Goal: Task Accomplishment & Management: Complete application form

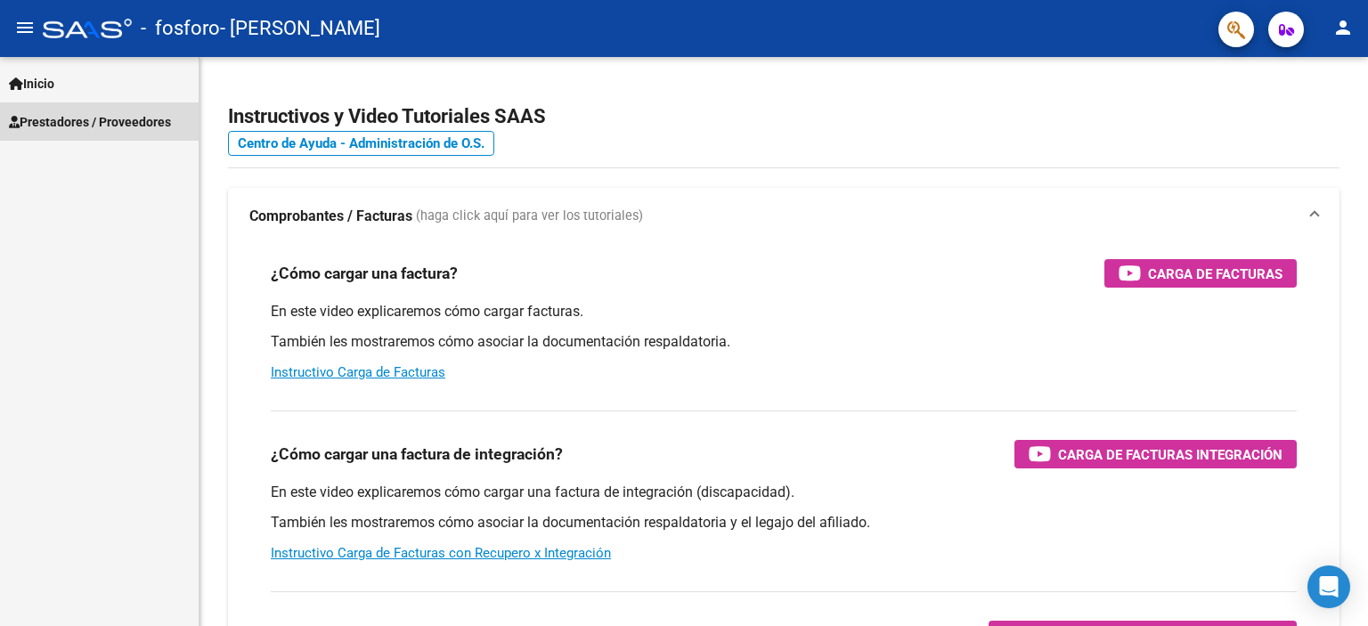
click at [164, 118] on span "Prestadores / Proveedores" at bounding box center [90, 122] width 162 height 20
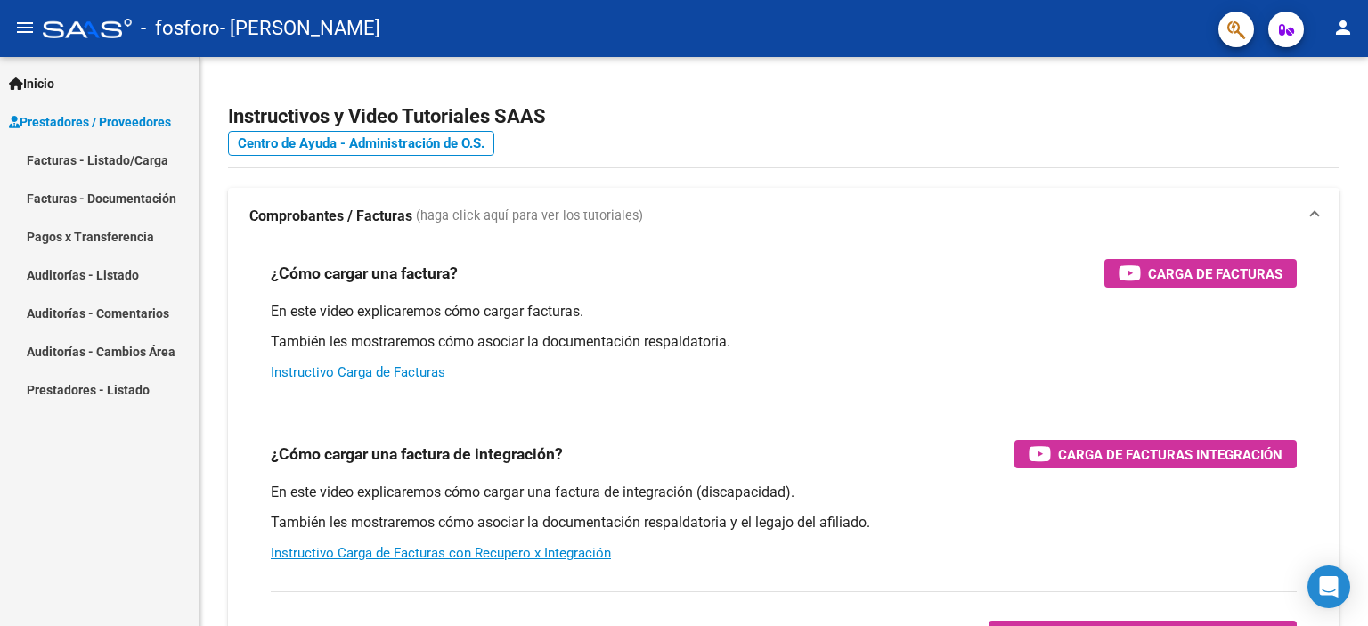
click at [156, 152] on link "Facturas - Listado/Carga" at bounding box center [99, 160] width 199 height 38
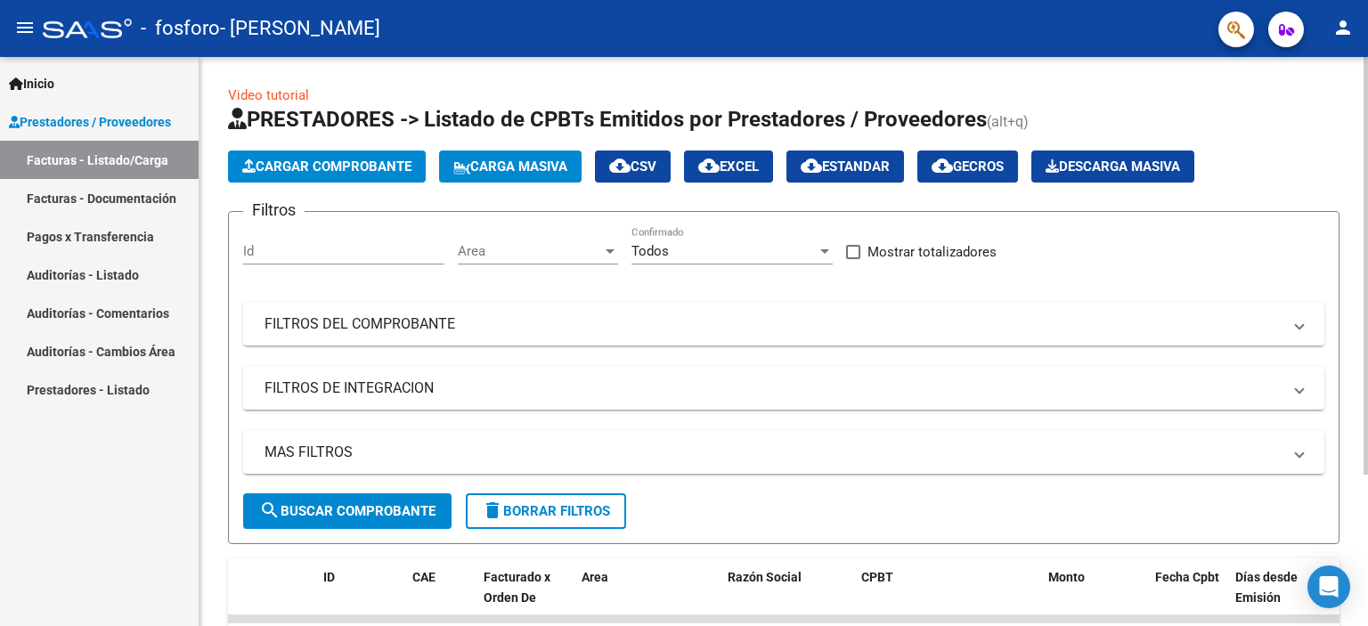
click at [287, 165] on span "Cargar Comprobante" at bounding box center [326, 166] width 169 height 16
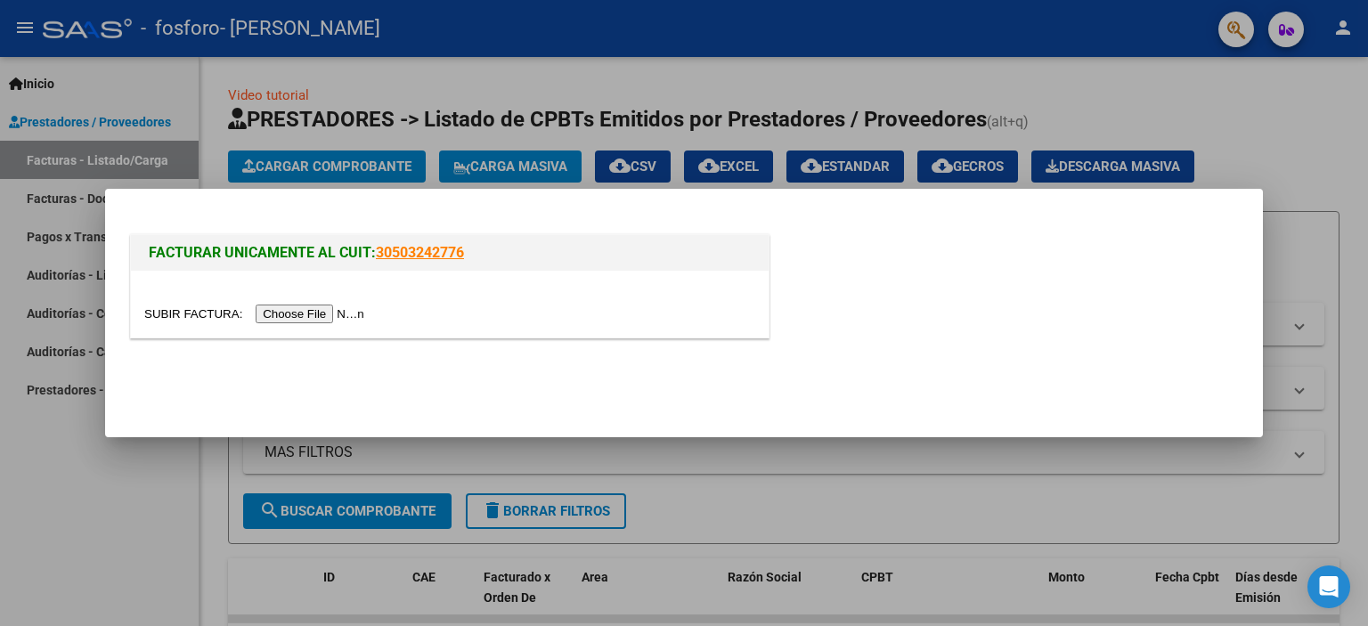
click at [324, 310] on input "file" at bounding box center [256, 313] width 225 height 19
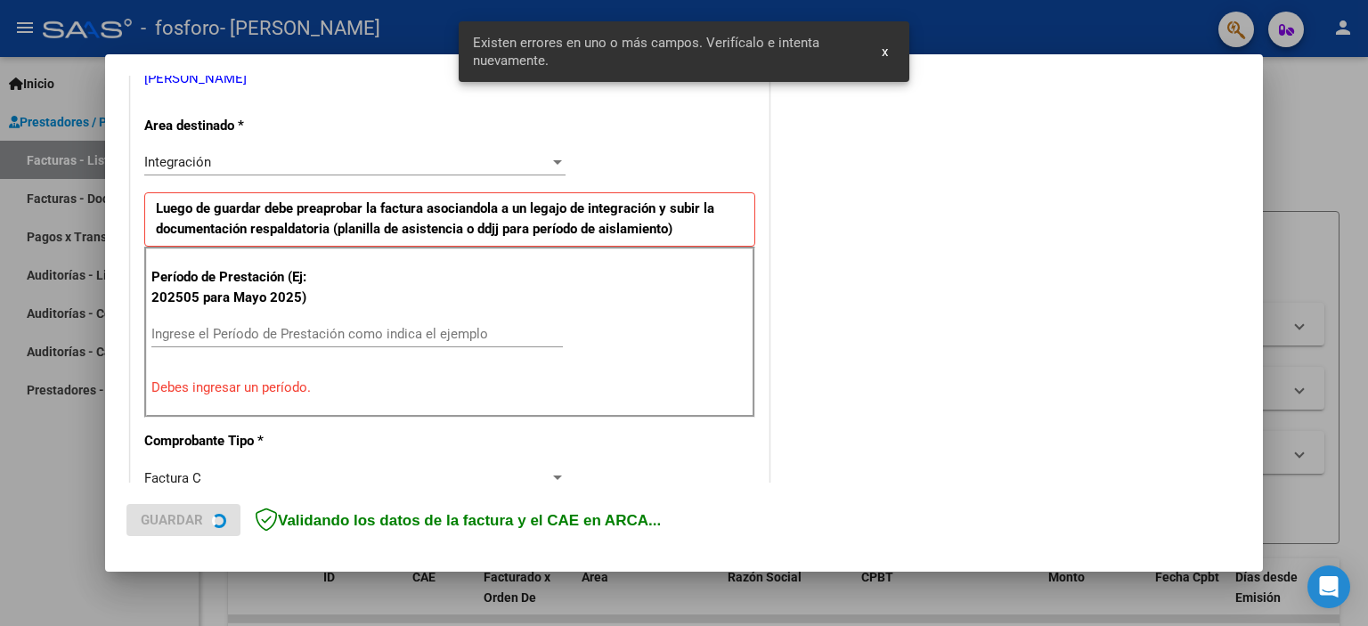
scroll to position [381, 0]
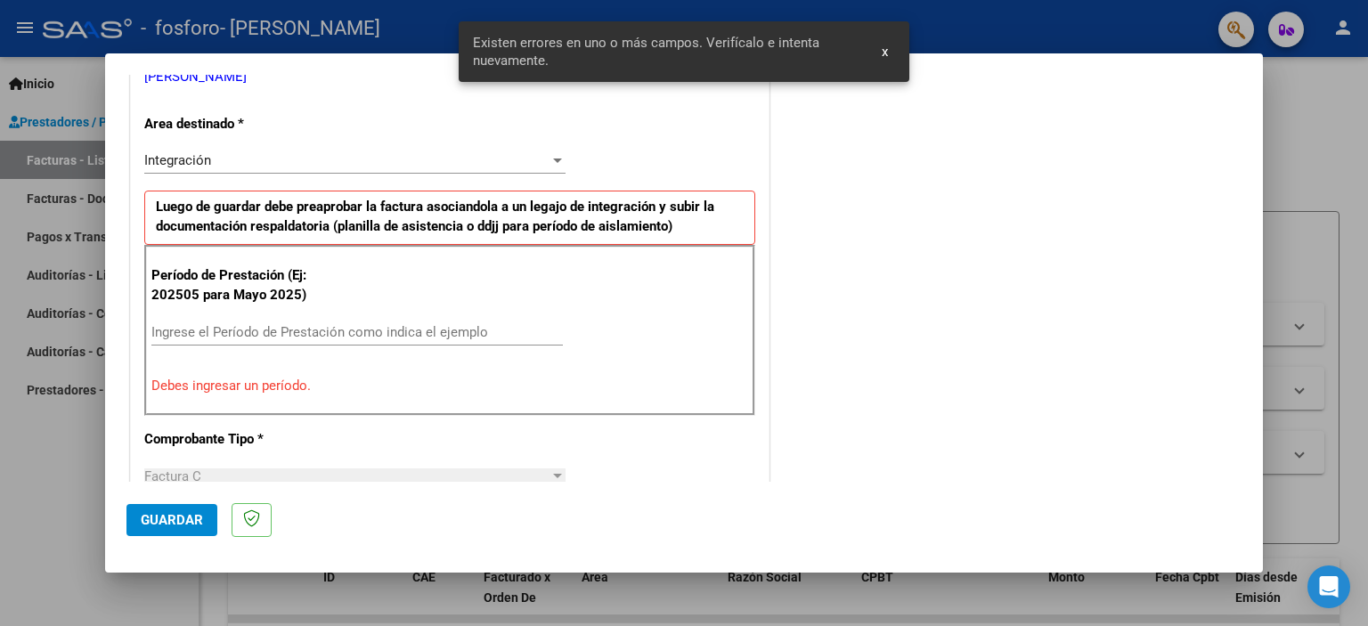
click at [367, 324] on input "Ingrese el Período de Prestación como indica el ejemplo" at bounding box center [356, 332] width 411 height 16
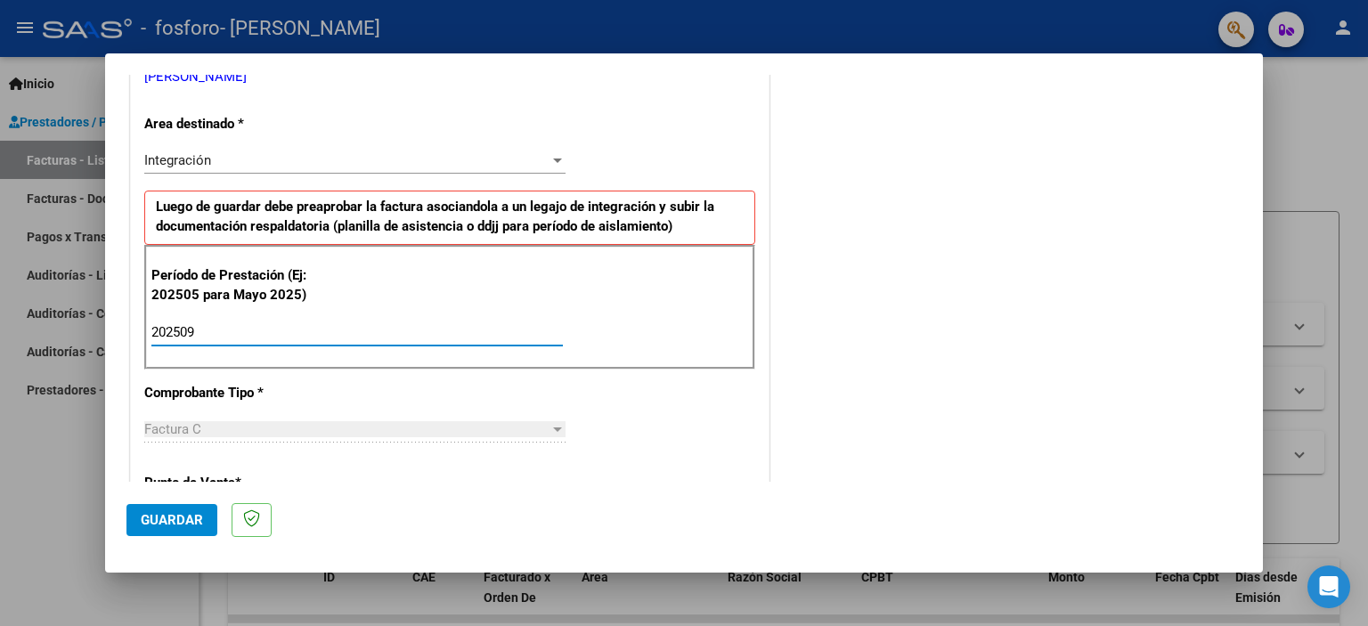
type input "202509"
click at [179, 521] on span "Guardar" at bounding box center [172, 520] width 62 height 16
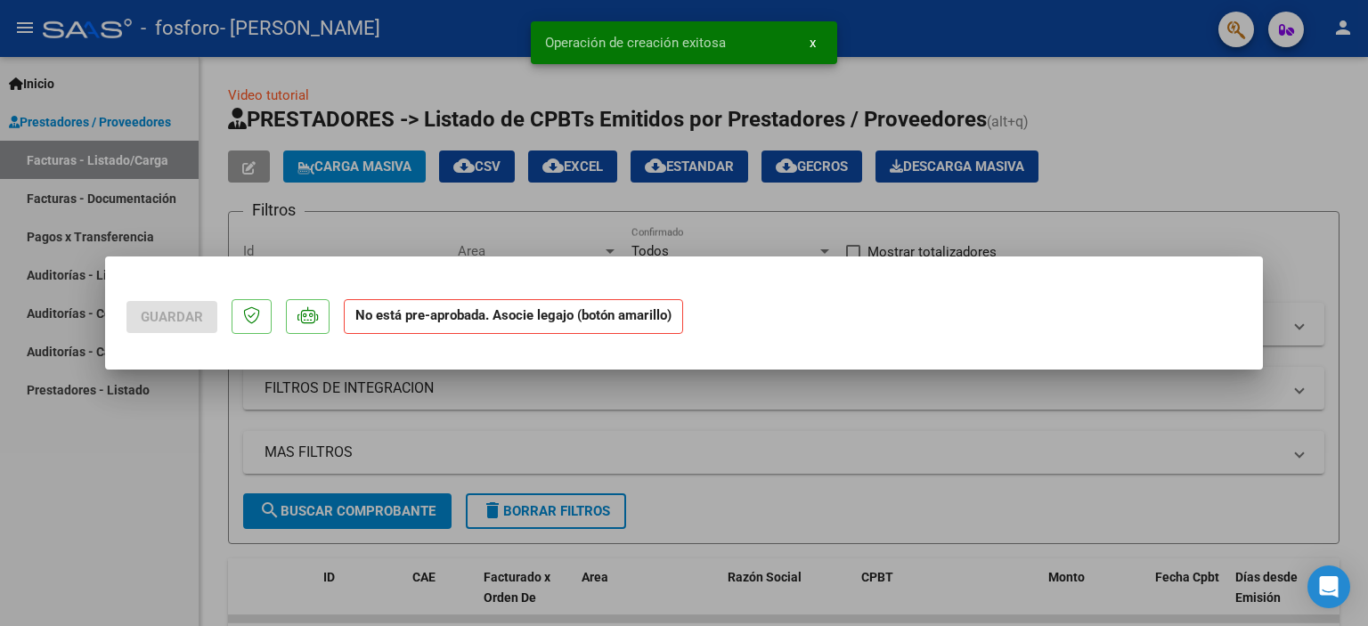
scroll to position [0, 0]
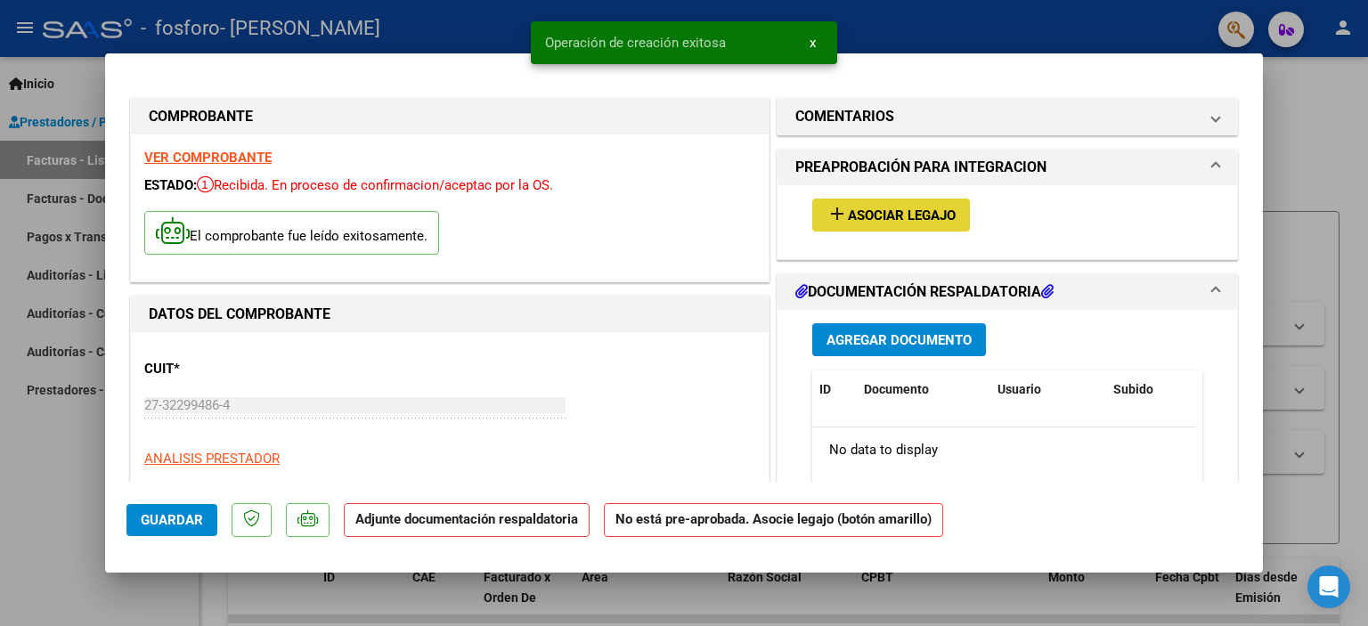
click at [897, 212] on span "Asociar Legajo" at bounding box center [902, 215] width 108 height 16
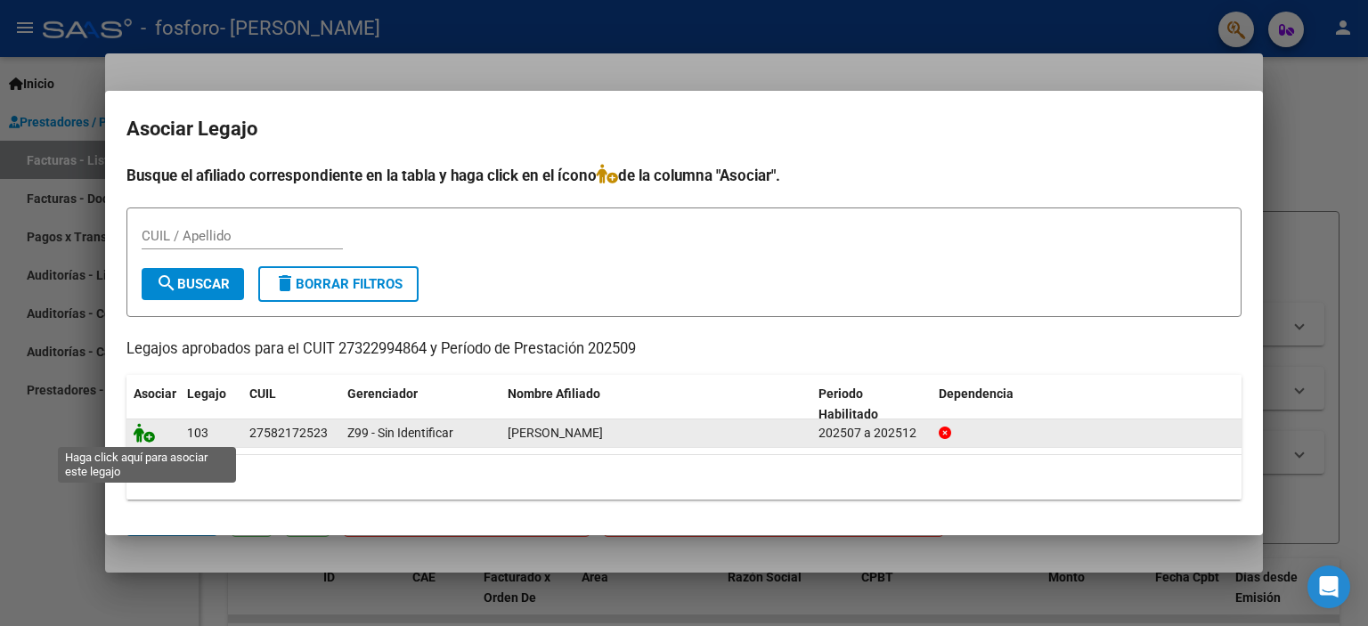
click at [146, 430] on icon at bounding box center [144, 433] width 21 height 20
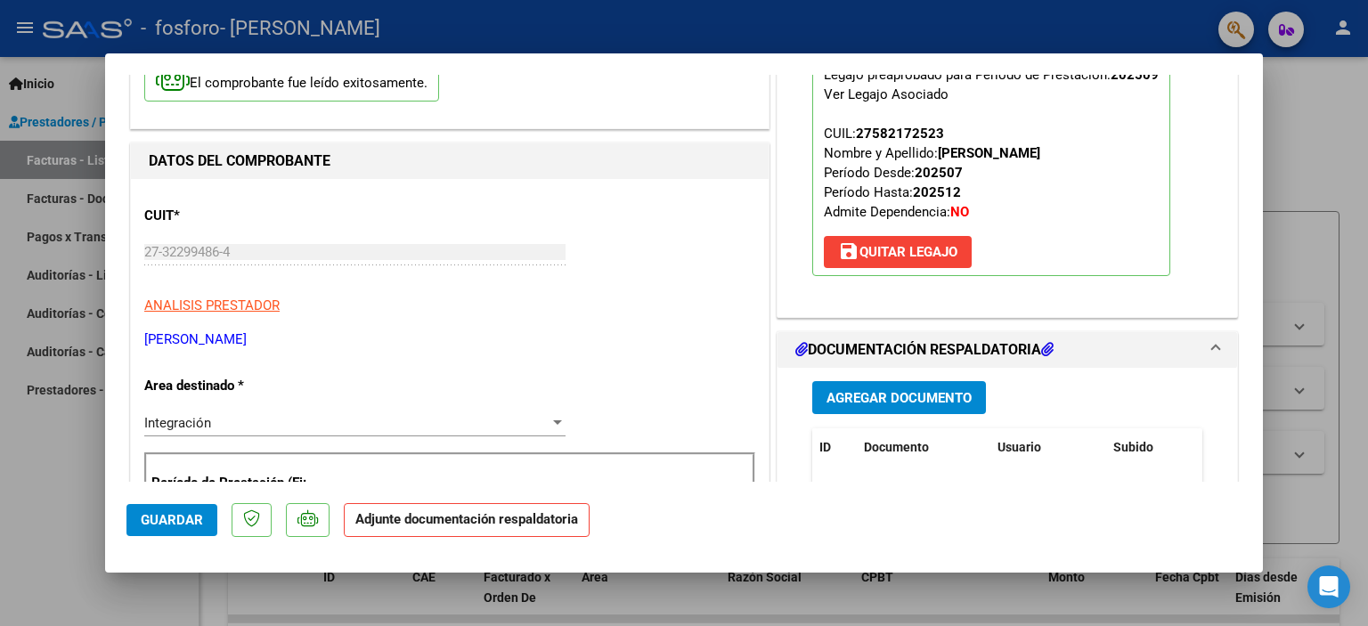
scroll to position [178, 0]
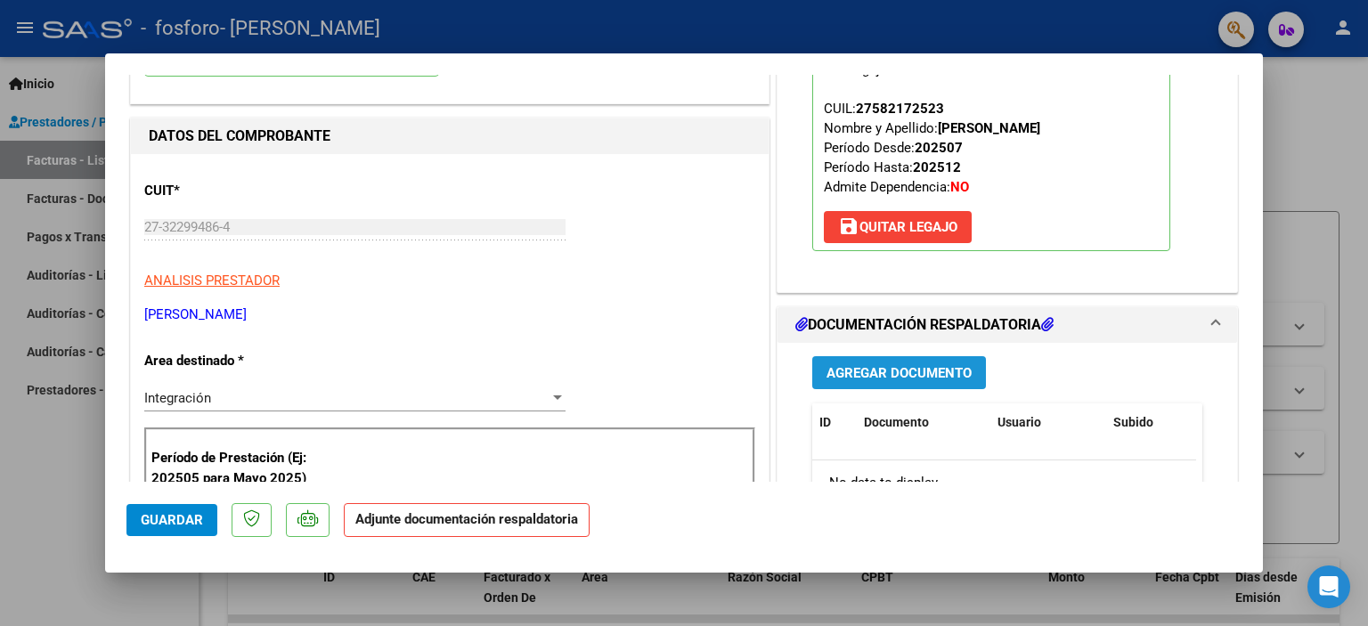
click at [913, 377] on span "Agregar Documento" at bounding box center [898, 373] width 145 height 16
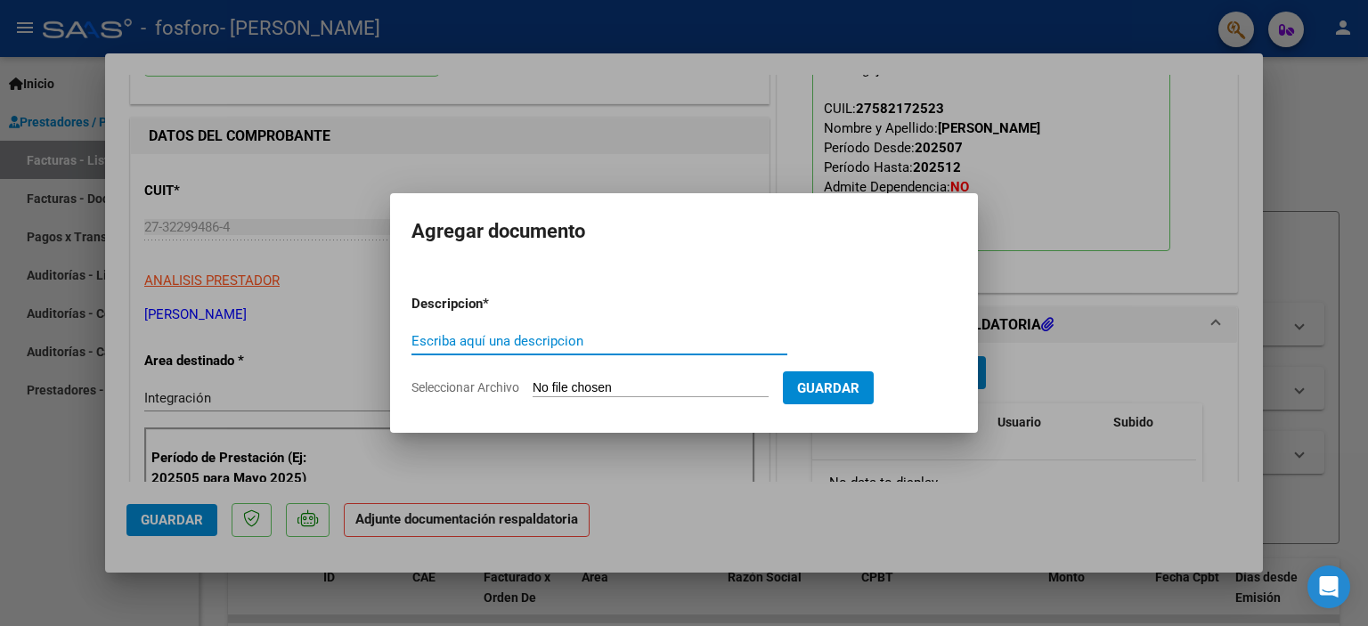
click at [611, 341] on input "Escriba aquí una descripcion" at bounding box center [599, 341] width 376 height 16
type input "planilla"
click at [661, 387] on input "Seleccionar Archivo" at bounding box center [650, 388] width 236 height 17
type input "C:\fakepath\WhatsApp Image [DATE] 19.12.30.jpeg"
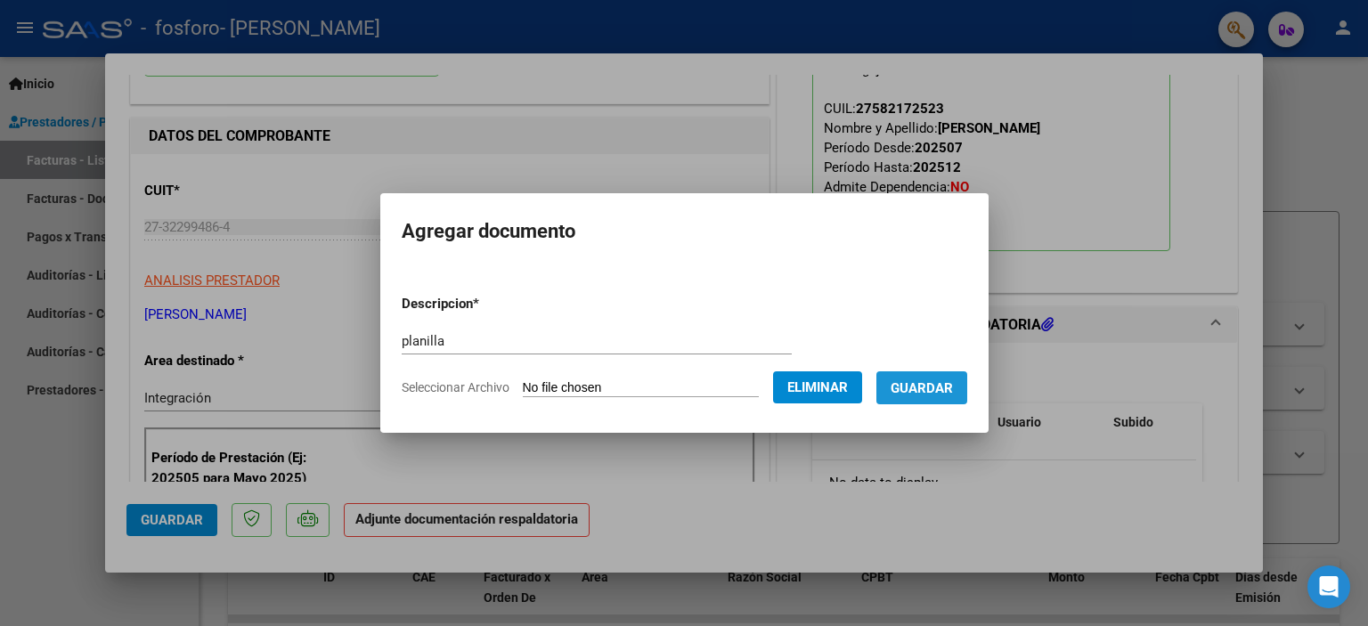
click at [927, 394] on span "Guardar" at bounding box center [921, 388] width 62 height 16
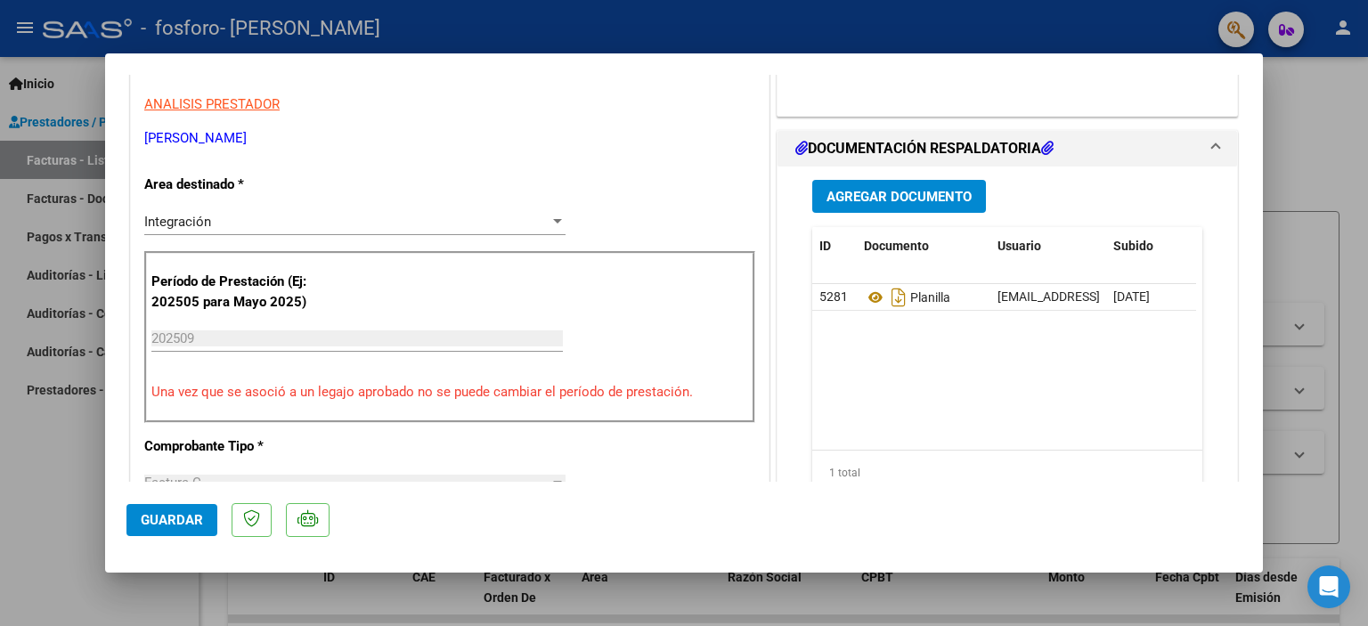
scroll to position [356, 0]
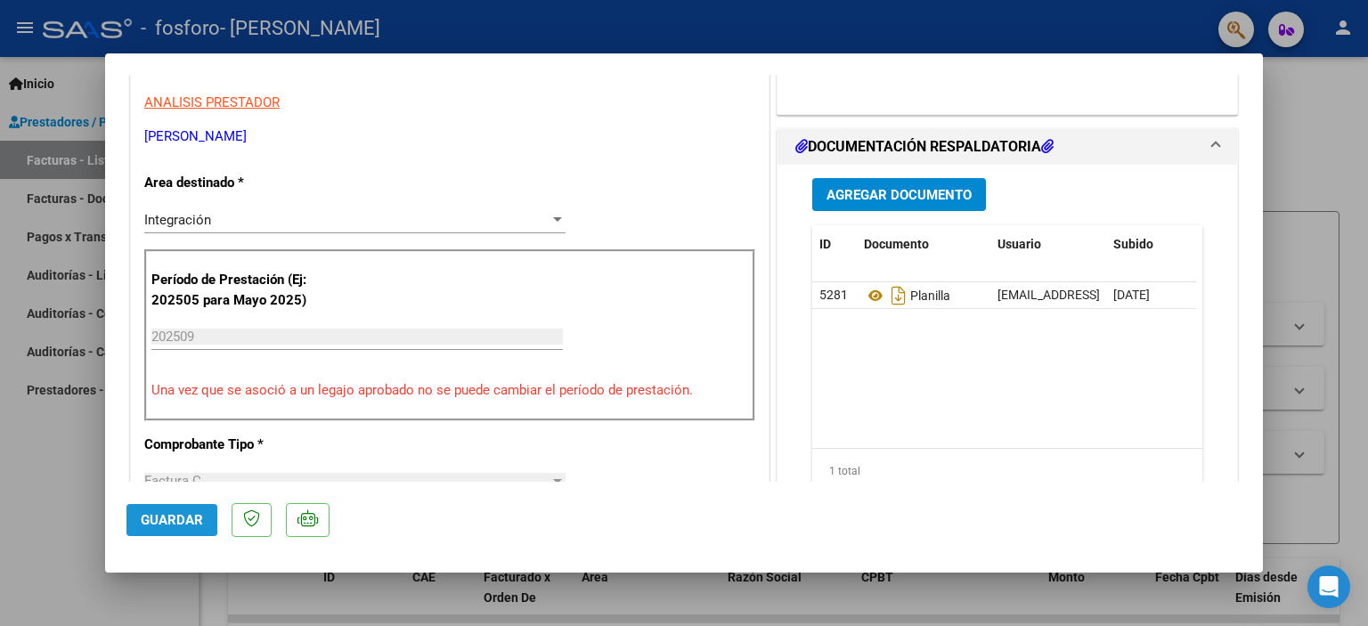
click at [164, 518] on span "Guardar" at bounding box center [172, 520] width 62 height 16
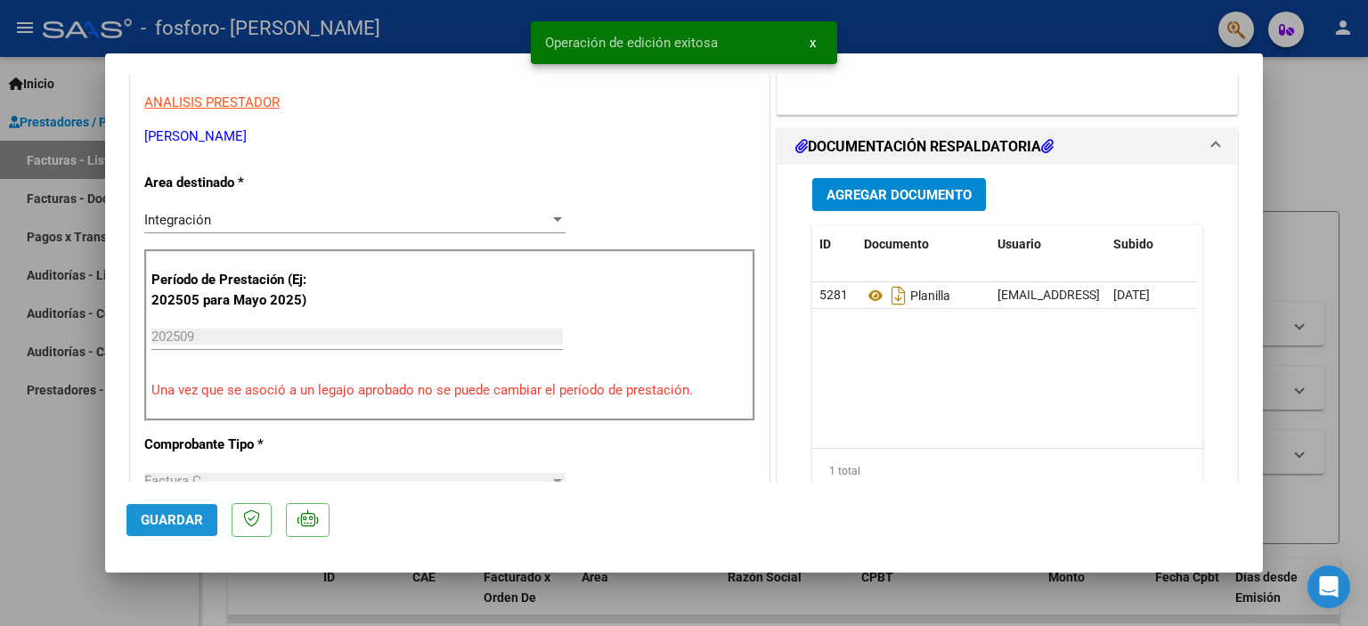
click at [163, 515] on span "Guardar" at bounding box center [172, 520] width 62 height 16
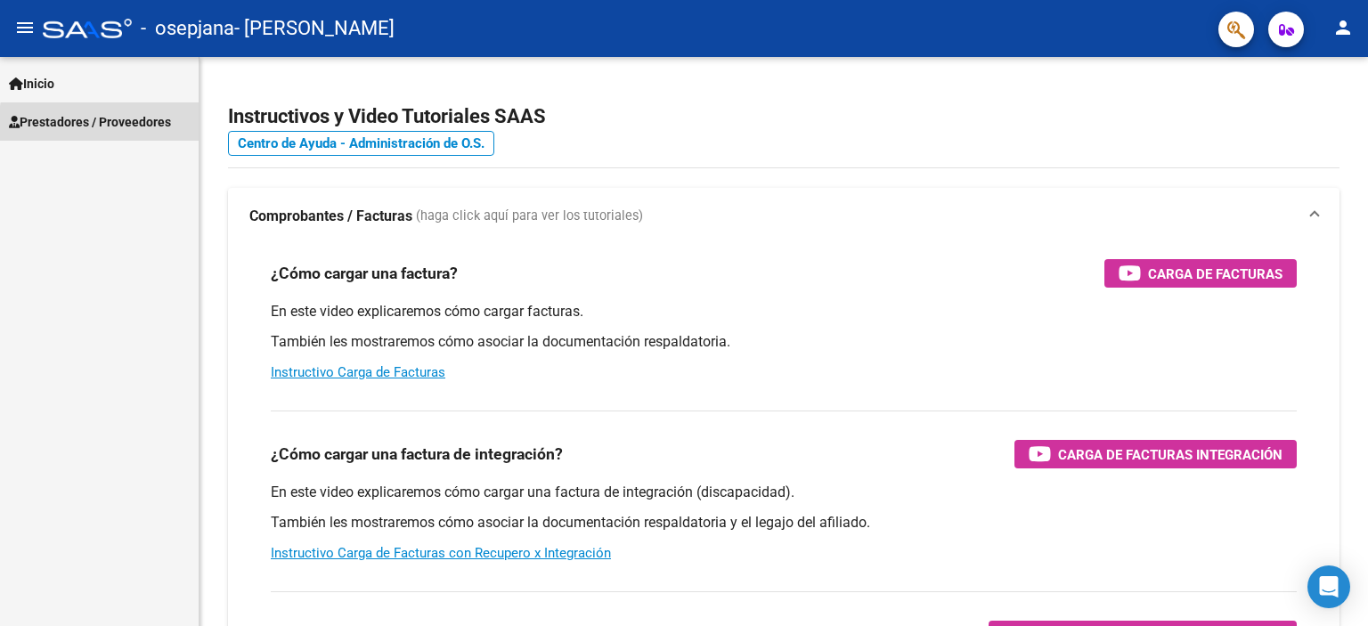
click at [153, 128] on span "Prestadores / Proveedores" at bounding box center [90, 122] width 162 height 20
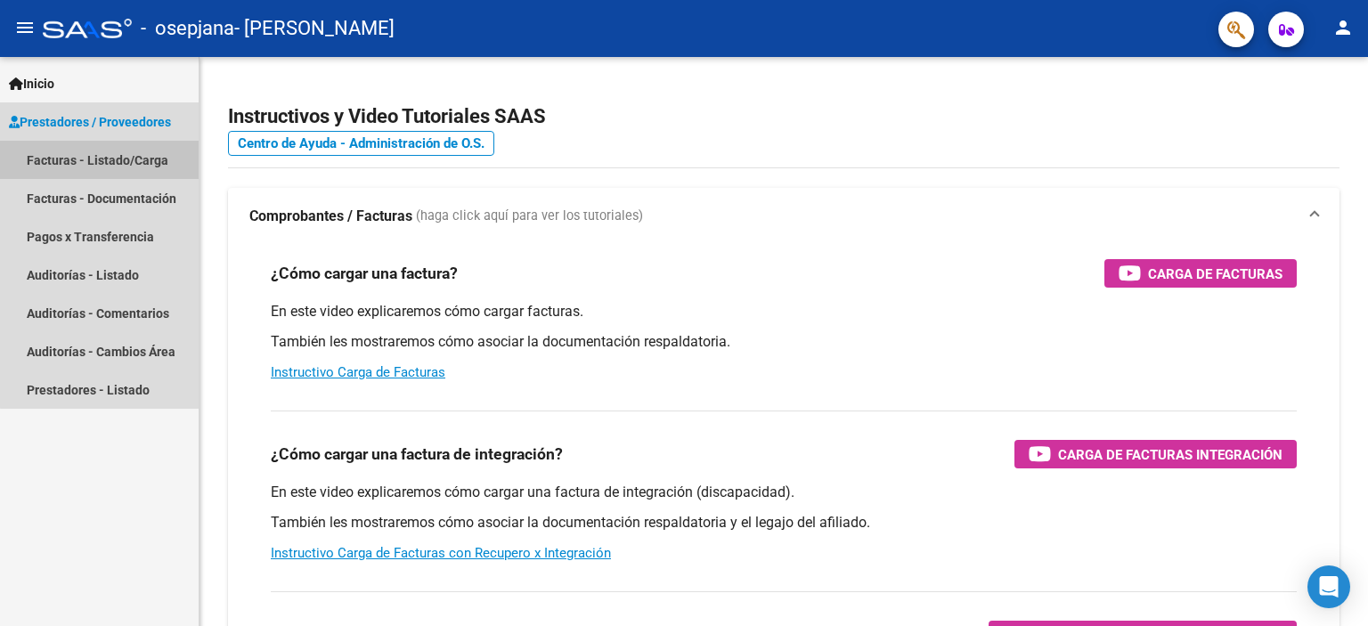
click at [150, 158] on link "Facturas - Listado/Carga" at bounding box center [99, 160] width 199 height 38
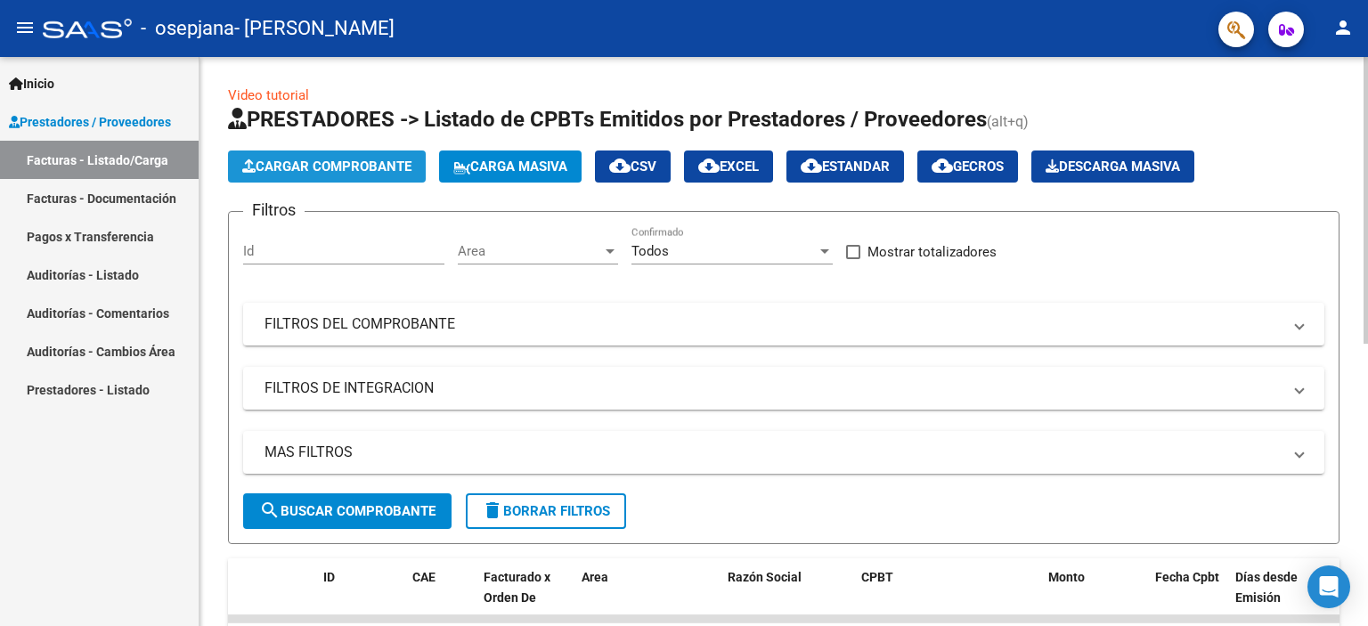
click at [338, 166] on span "Cargar Comprobante" at bounding box center [326, 166] width 169 height 16
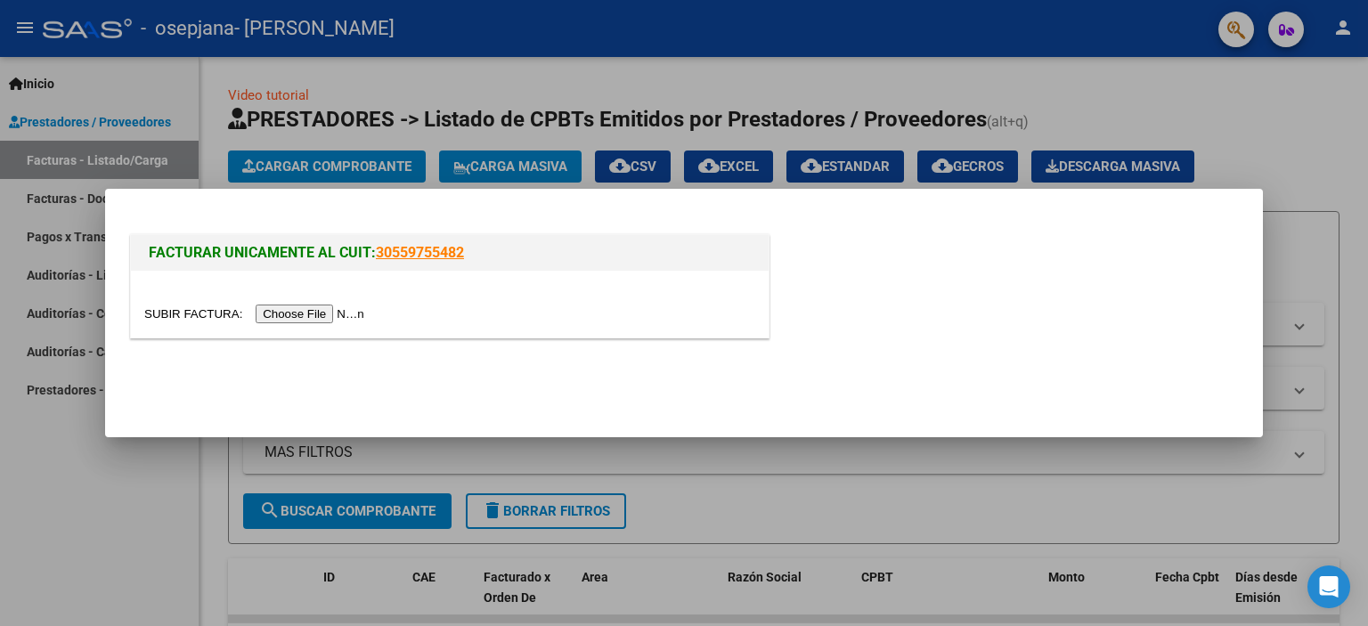
click at [339, 311] on input "file" at bounding box center [256, 313] width 225 height 19
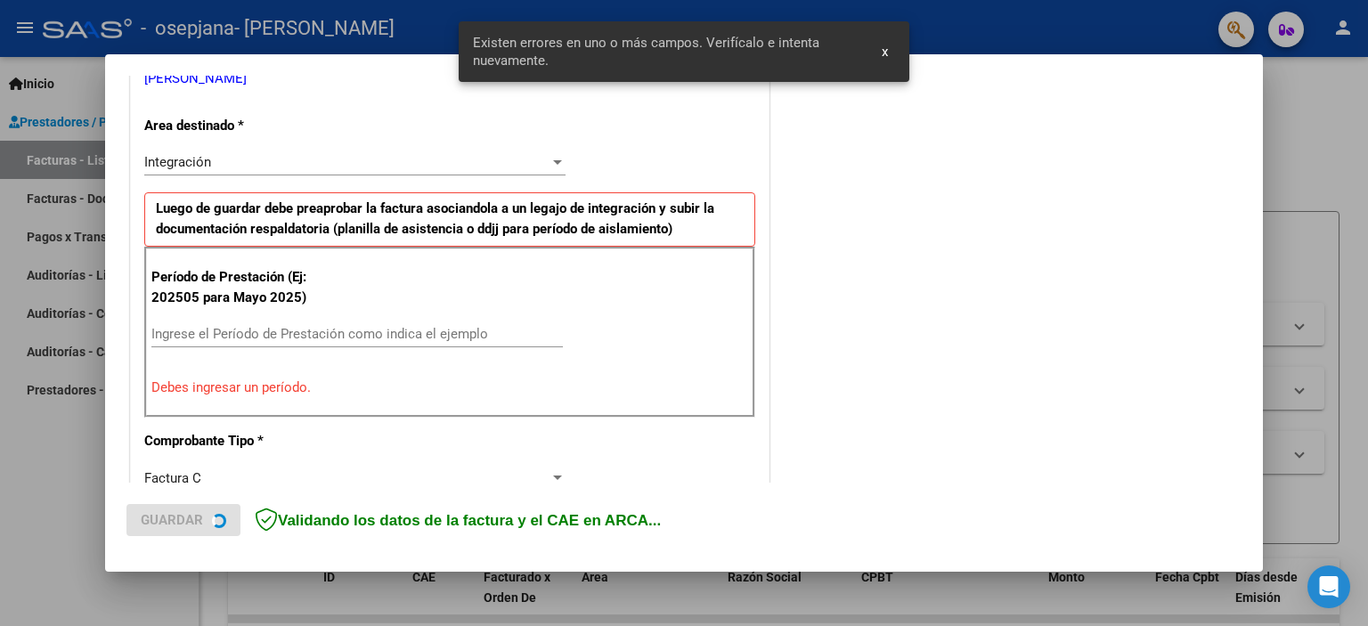
scroll to position [381, 0]
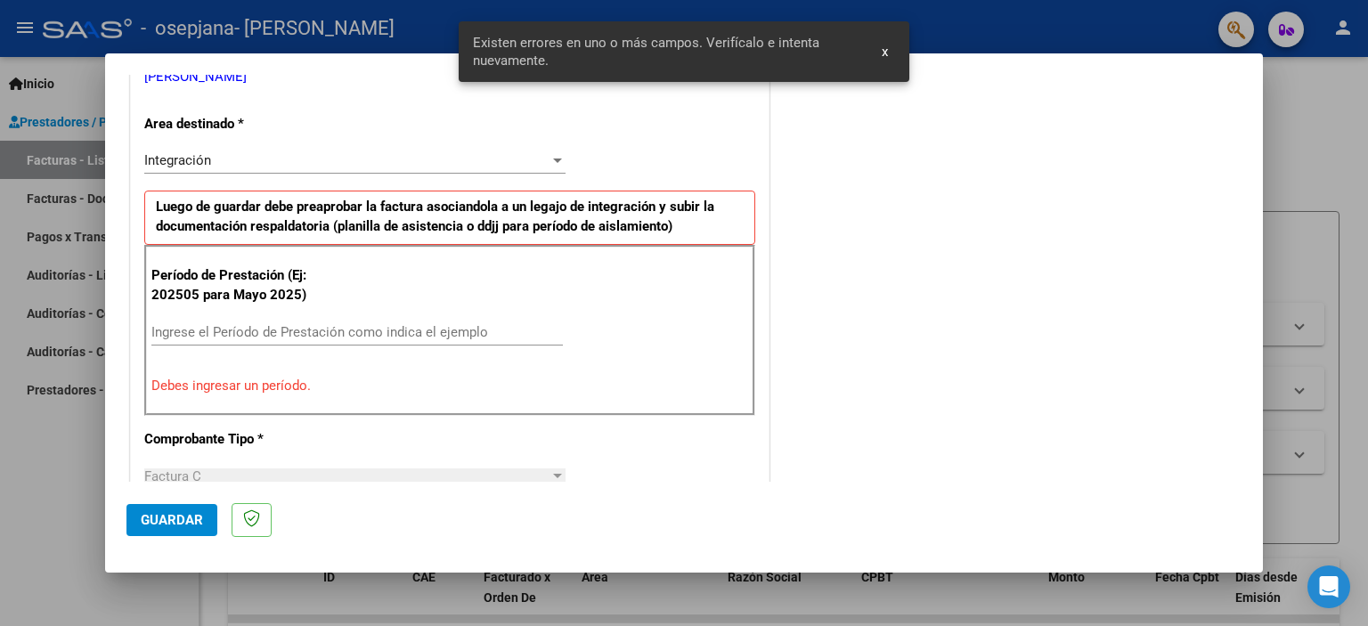
click at [375, 323] on div "Ingrese el Período de Prestación como indica el ejemplo" at bounding box center [356, 332] width 411 height 27
click at [375, 324] on input "Ingrese el Período de Prestación como indica el ejemplo" at bounding box center [356, 332] width 411 height 16
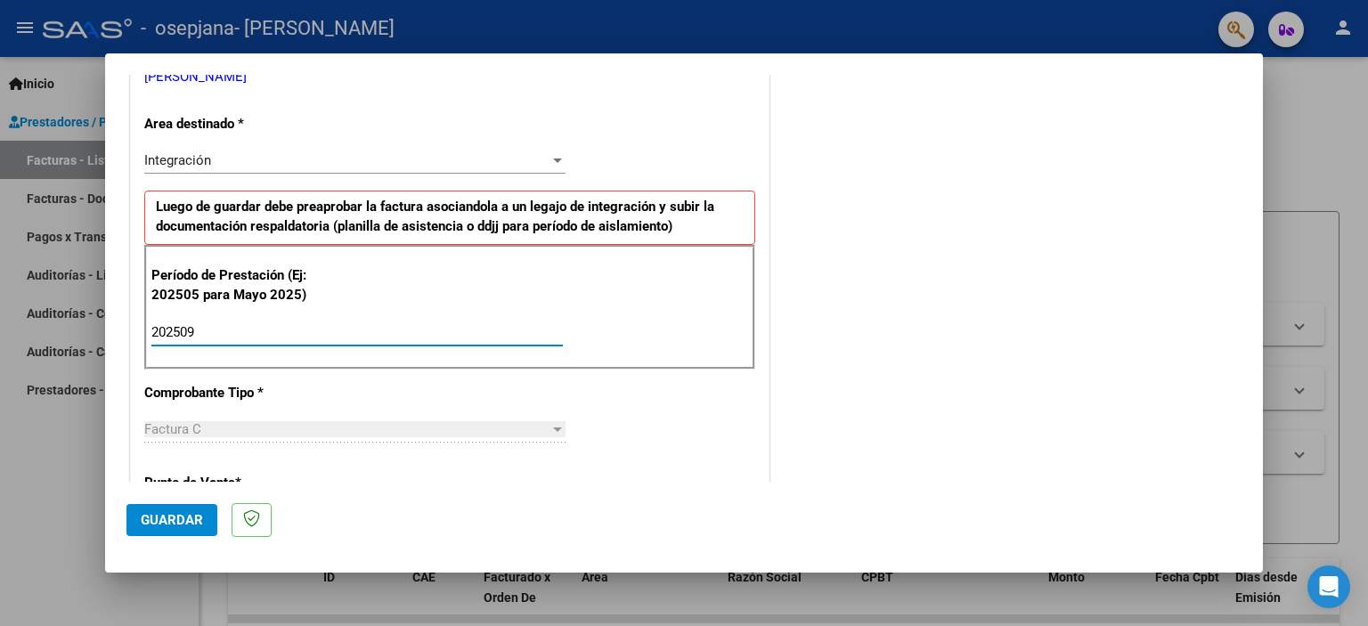
type input "202509"
click at [172, 523] on span "Guardar" at bounding box center [172, 520] width 62 height 16
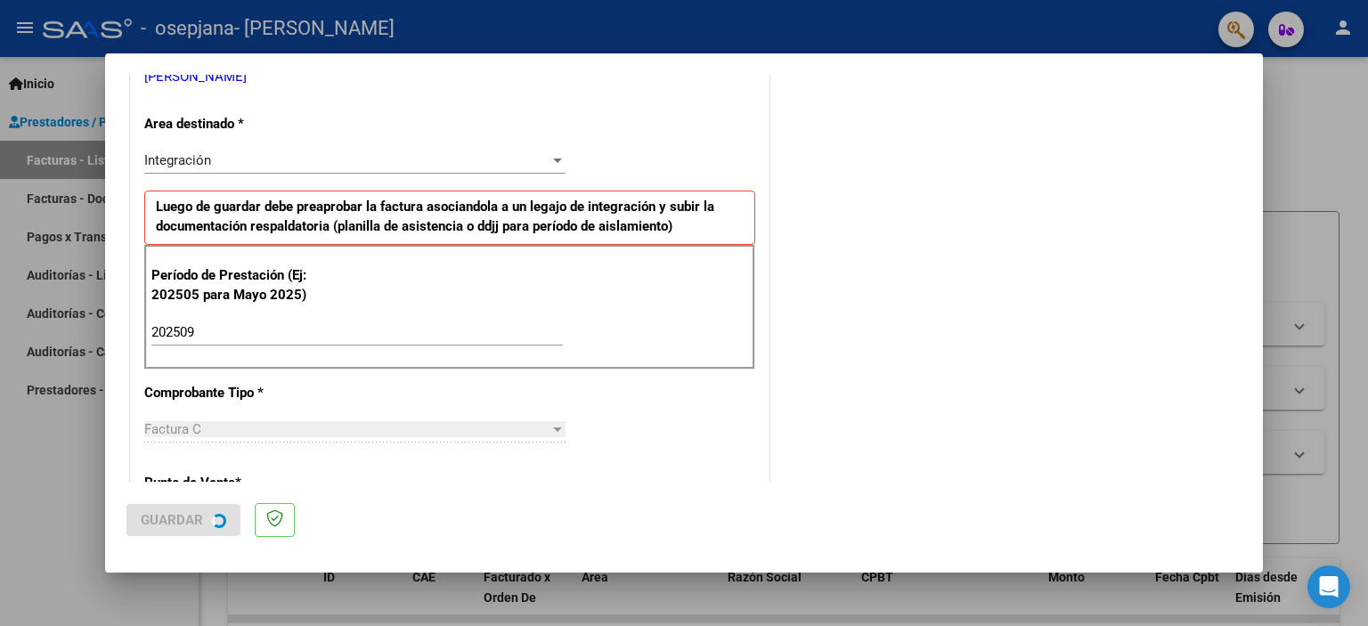
scroll to position [0, 0]
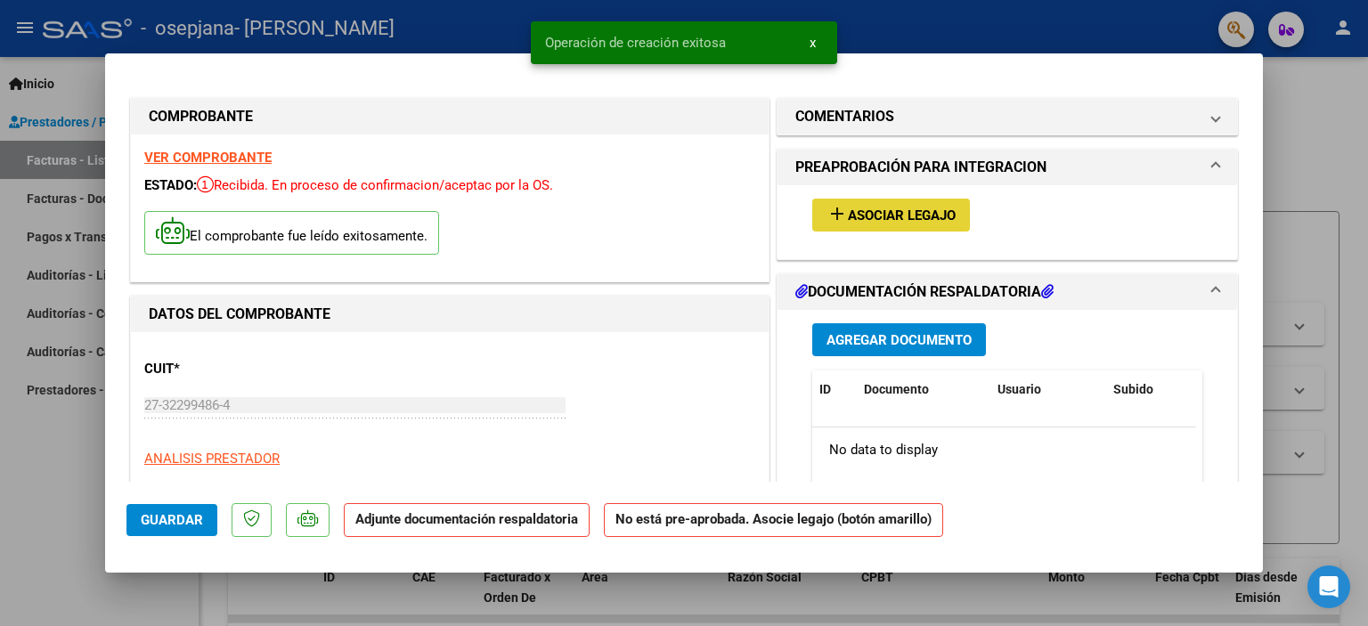
click at [877, 212] on span "Asociar Legajo" at bounding box center [902, 215] width 108 height 16
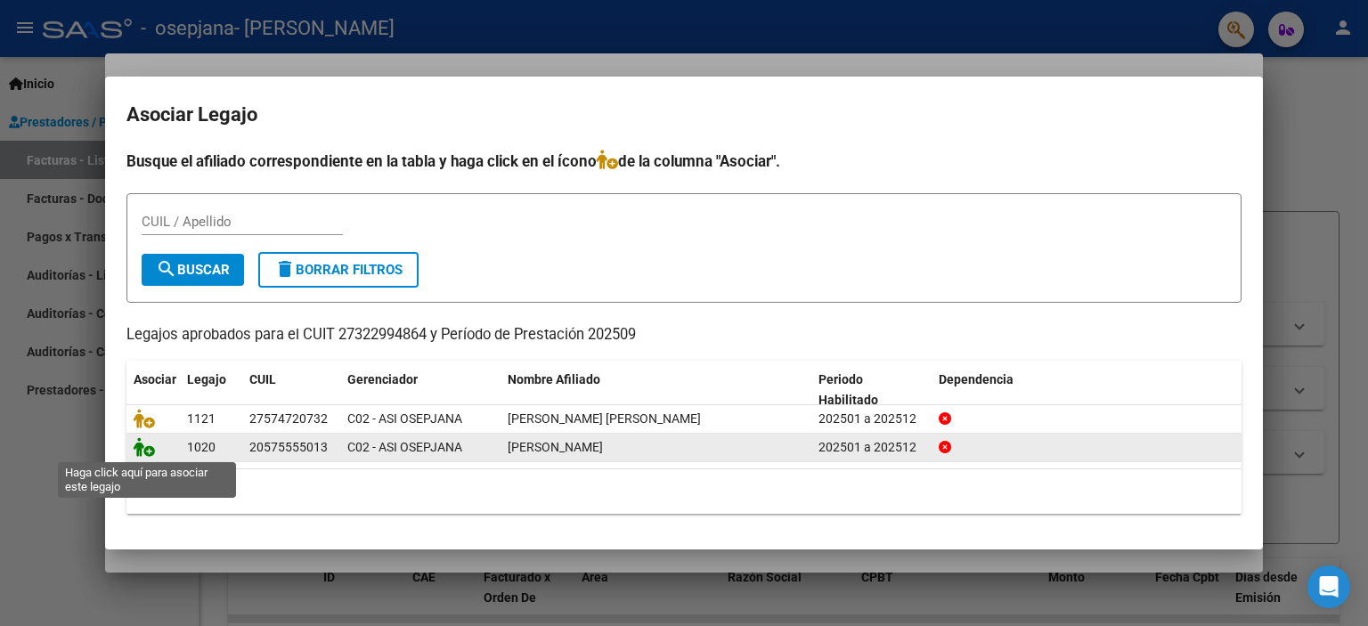
click at [149, 445] on icon at bounding box center [144, 447] width 21 height 20
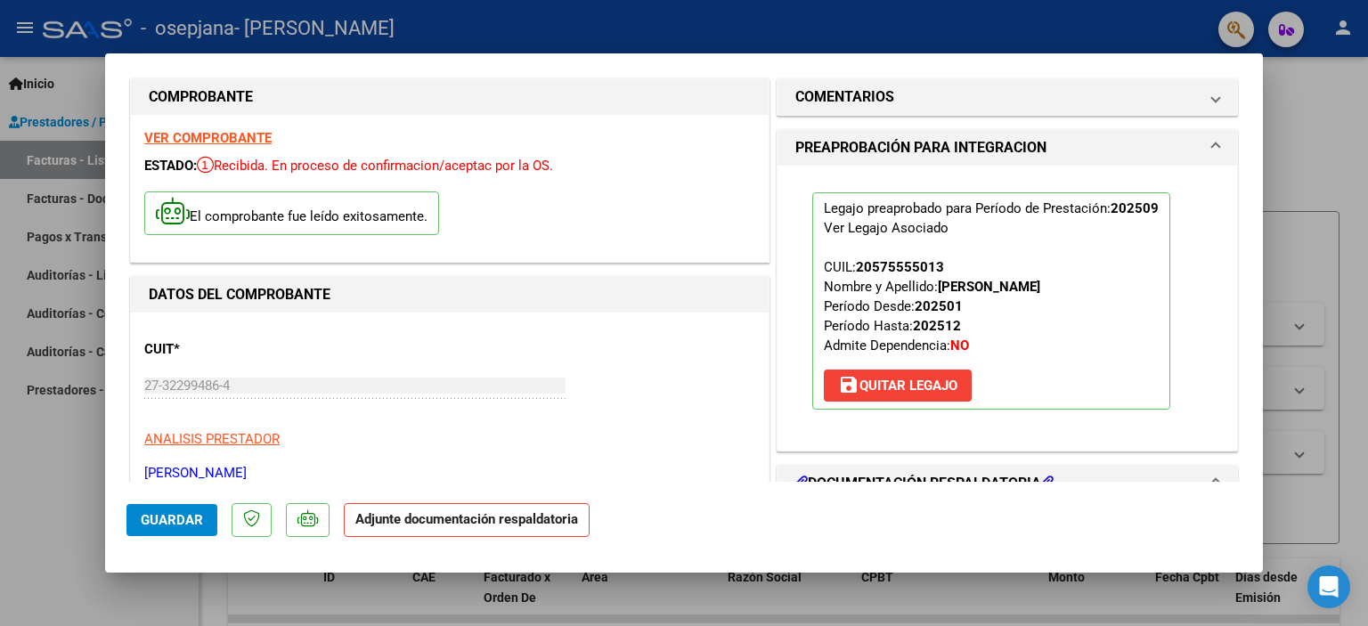
scroll to position [36, 0]
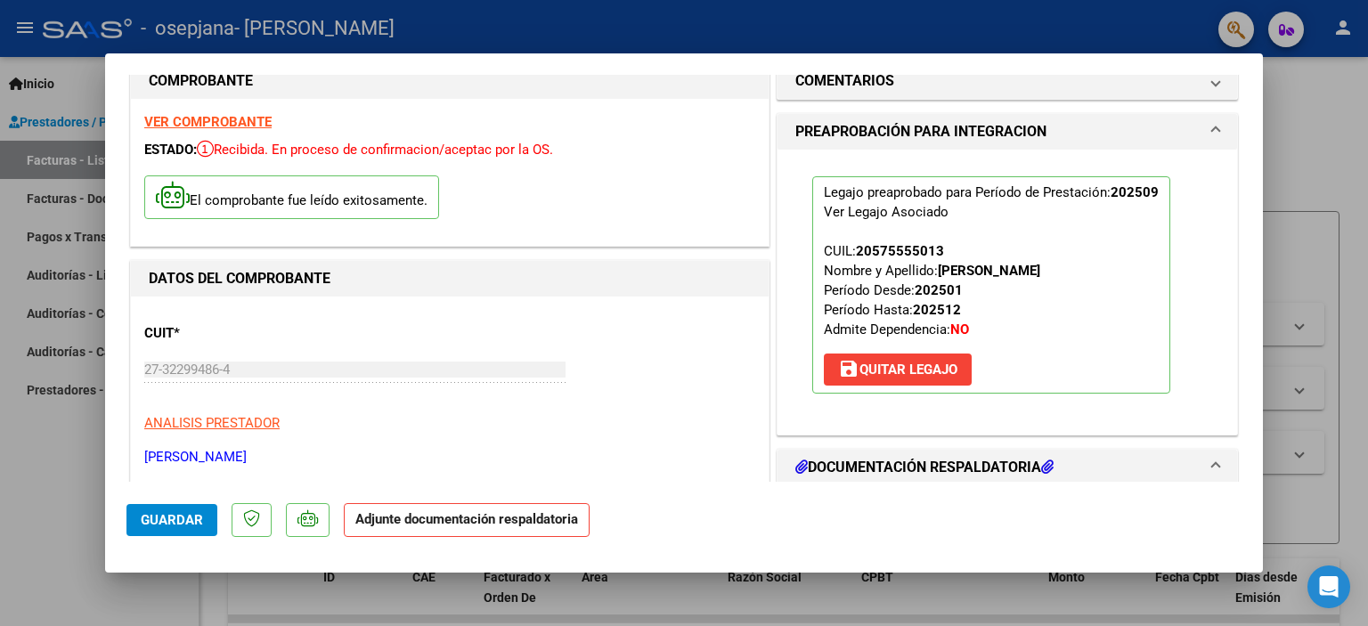
click at [1001, 464] on h1 "DOCUMENTACIÓN RESPALDATORIA" at bounding box center [924, 467] width 258 height 21
click at [979, 466] on h1 "DOCUMENTACIÓN RESPALDATORIA" at bounding box center [924, 467] width 258 height 21
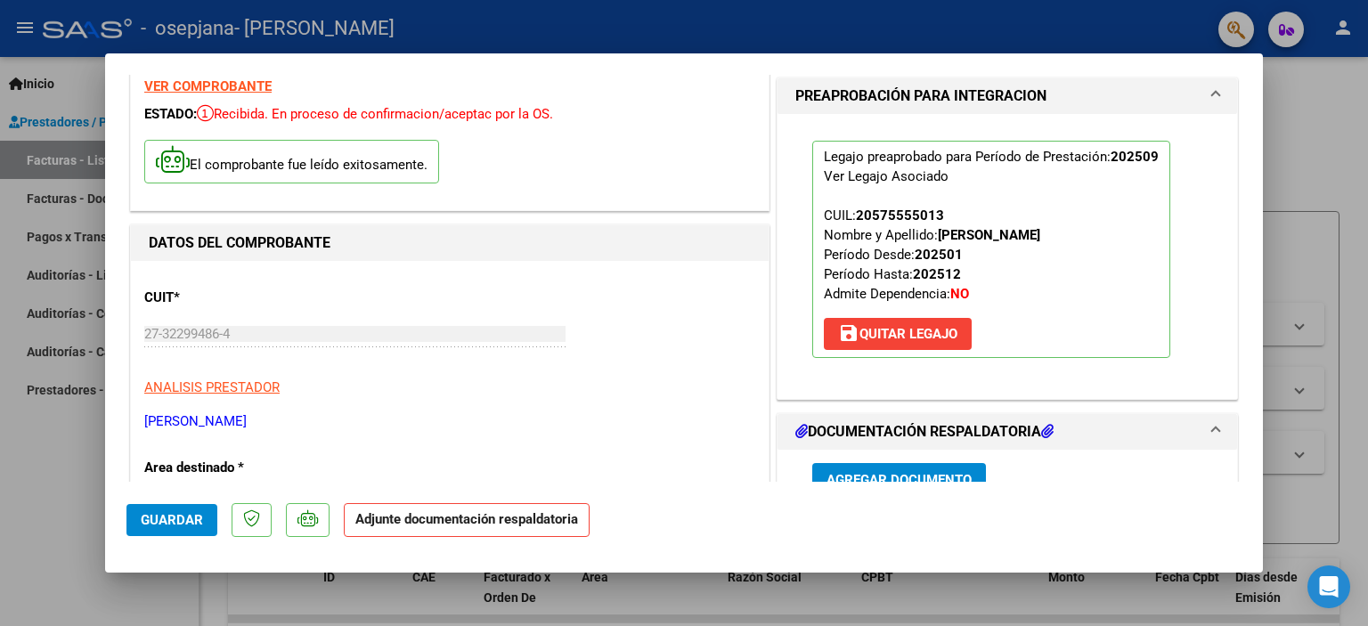
scroll to position [107, 0]
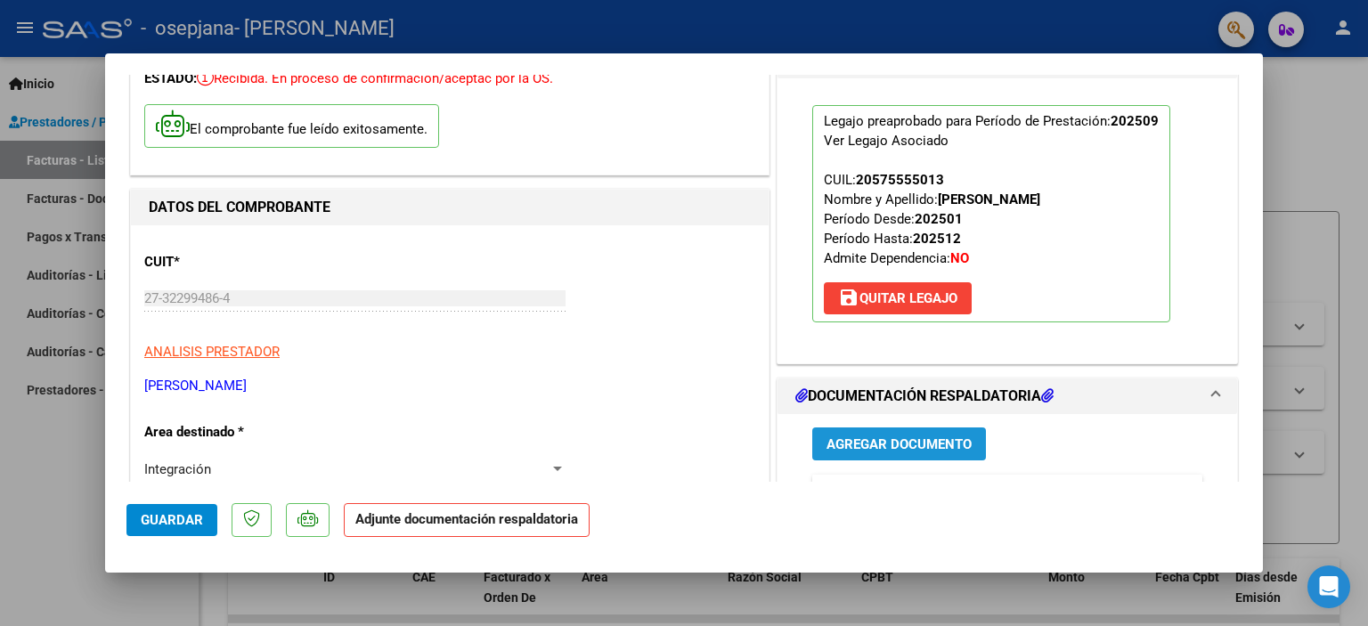
click at [865, 453] on button "Agregar Documento" at bounding box center [899, 443] width 174 height 33
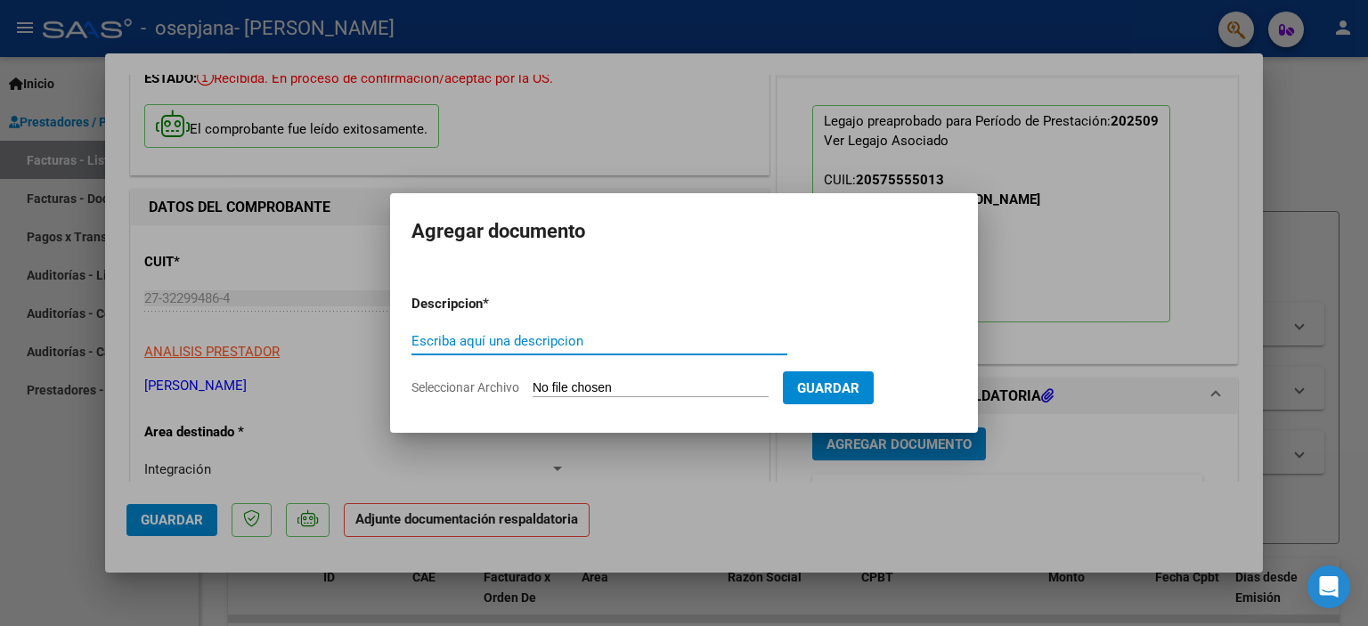
click at [645, 337] on input "Escriba aquí una descripcion" at bounding box center [599, 341] width 376 height 16
type input "planilla asistencia"
click at [661, 391] on input "Seleccionar Archivo" at bounding box center [650, 388] width 236 height 17
type input "C:\fakepath\WhatsApp Image 2025-10-10 at 19.16.31.jpeg"
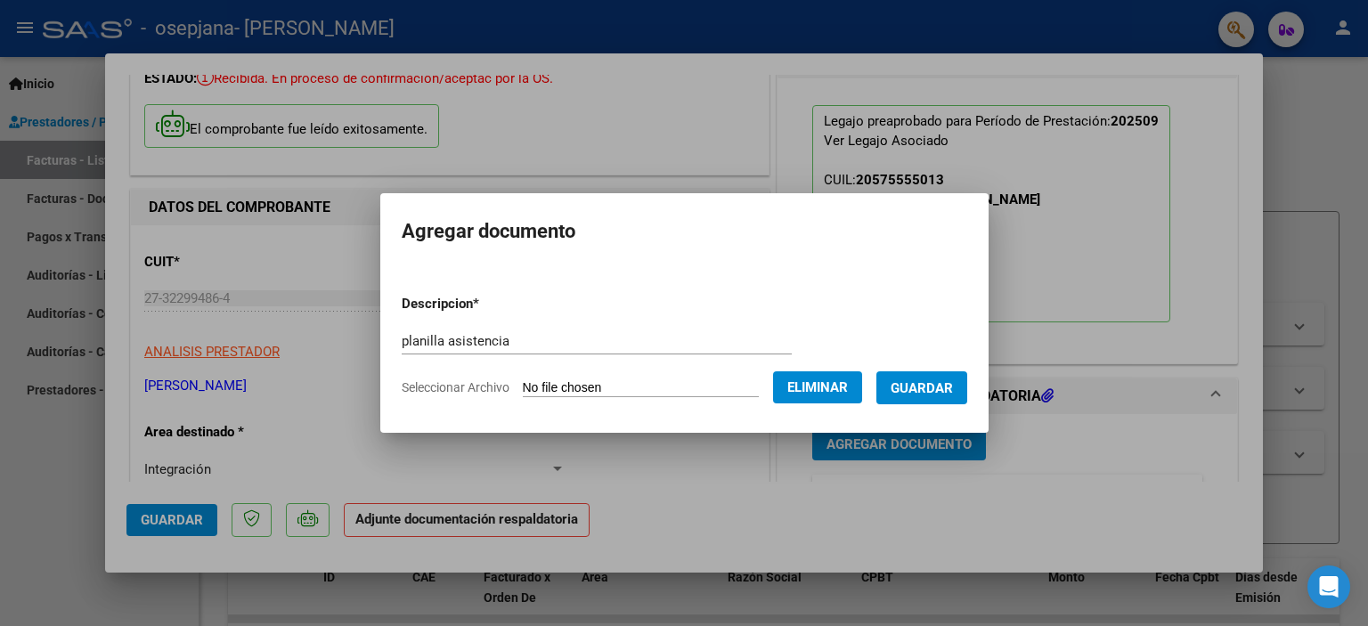
click at [951, 386] on span "Guardar" at bounding box center [921, 388] width 62 height 16
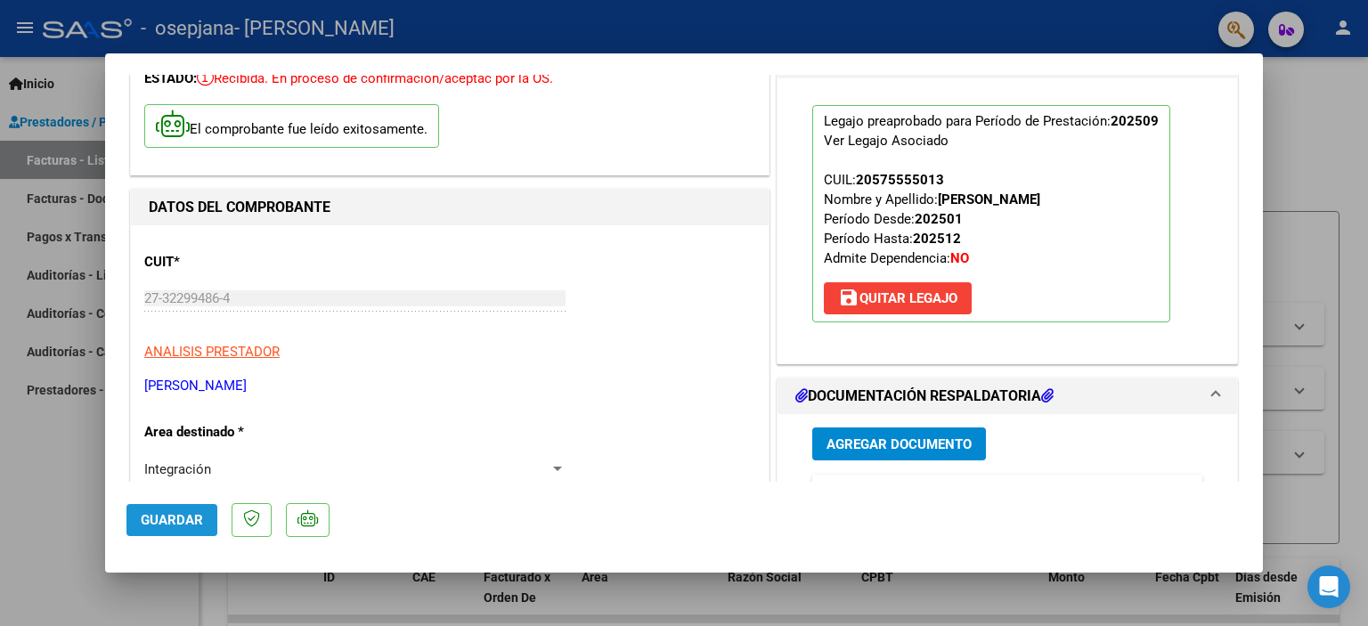
click at [191, 518] on span "Guardar" at bounding box center [172, 520] width 62 height 16
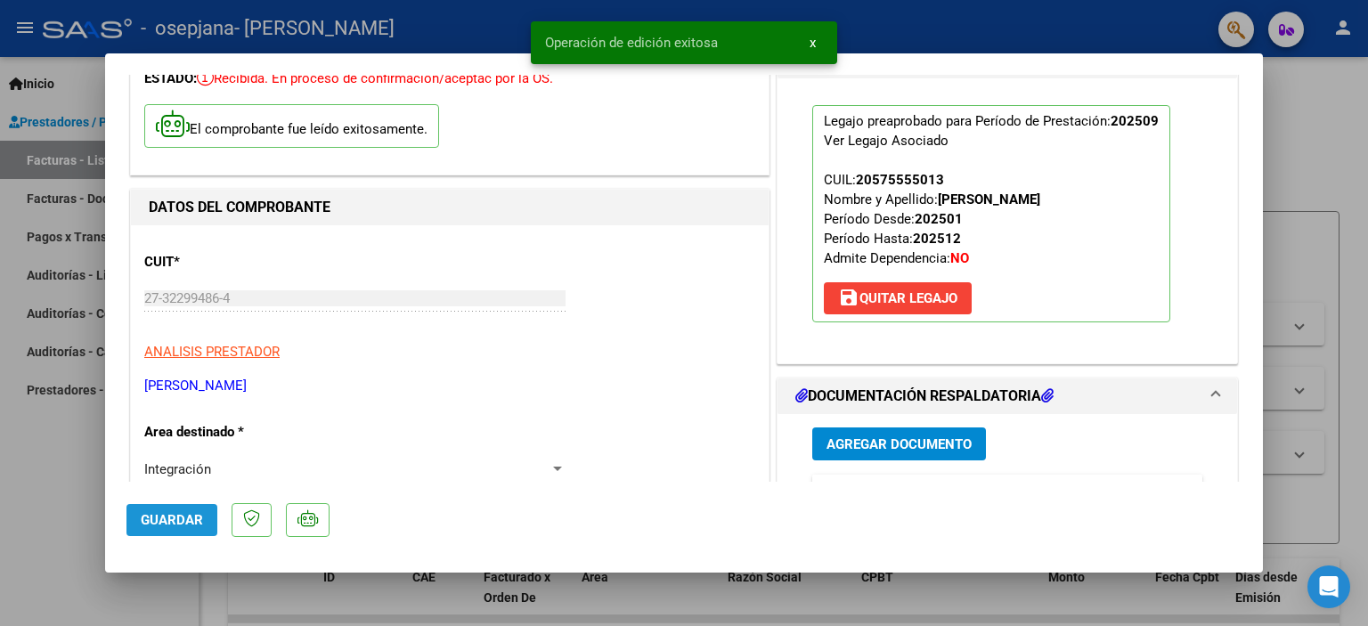
click at [196, 513] on span "Guardar" at bounding box center [172, 520] width 62 height 16
click at [55, 497] on div at bounding box center [684, 313] width 1368 height 626
type input "$ 0,00"
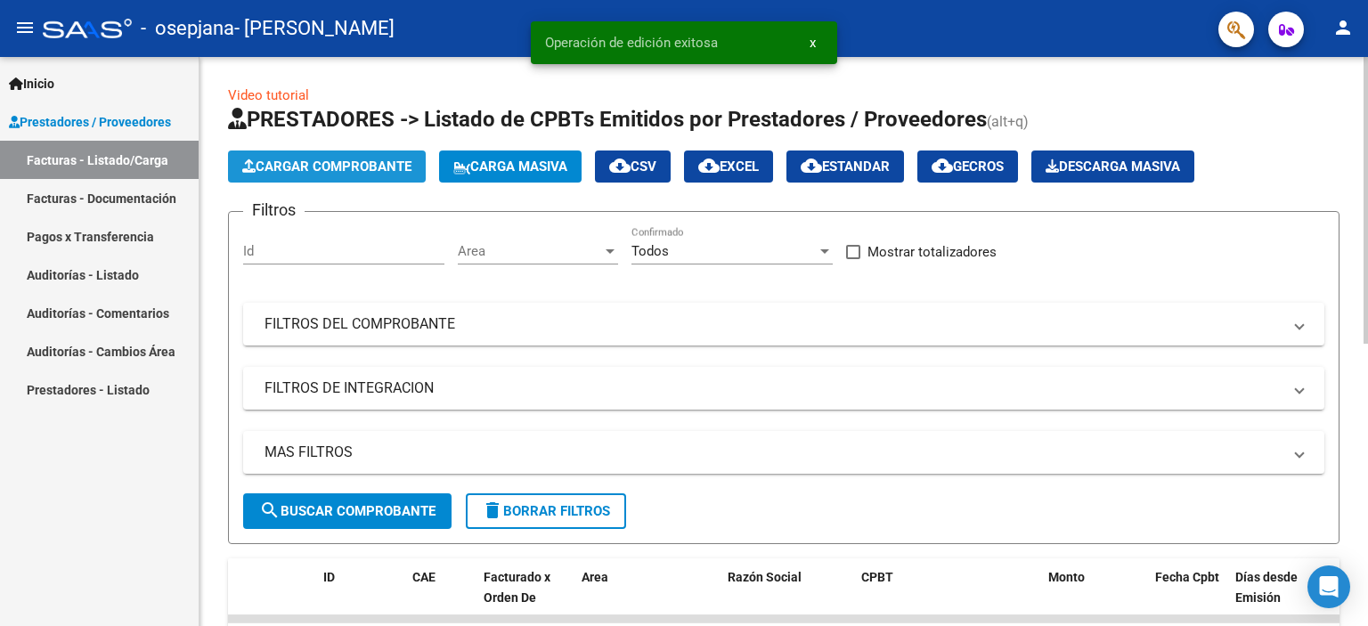
click at [375, 160] on span "Cargar Comprobante" at bounding box center [326, 166] width 169 height 16
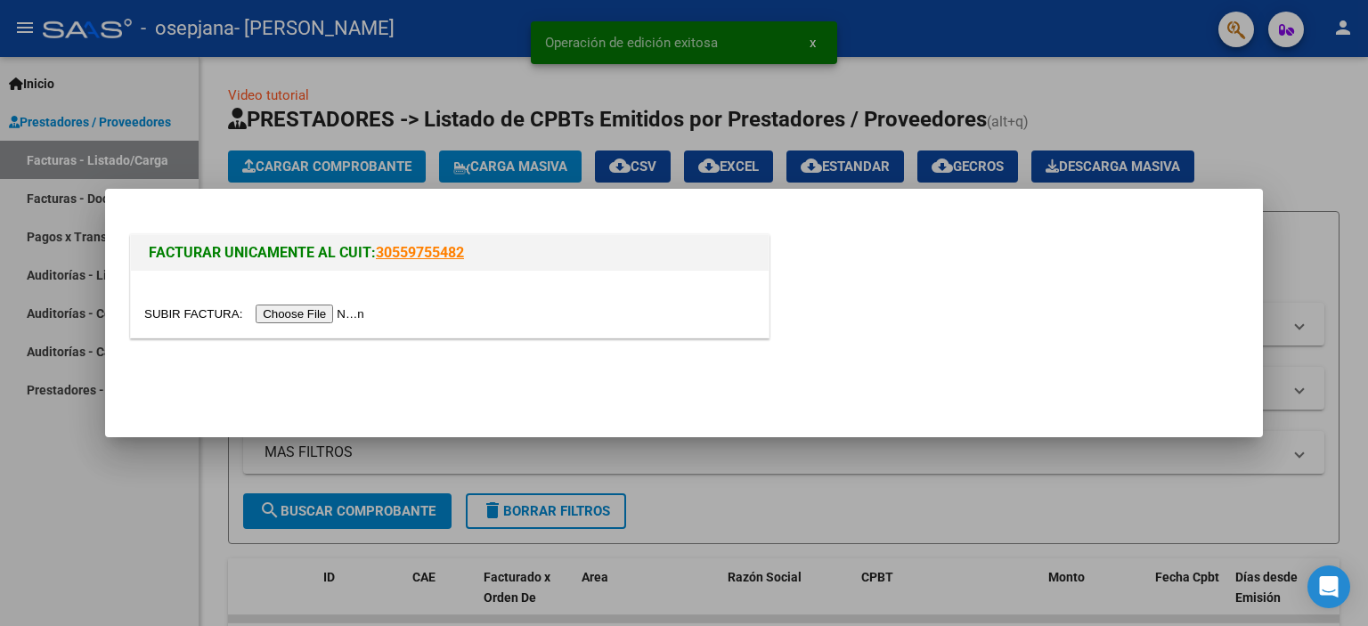
click at [329, 306] on input "file" at bounding box center [256, 313] width 225 height 19
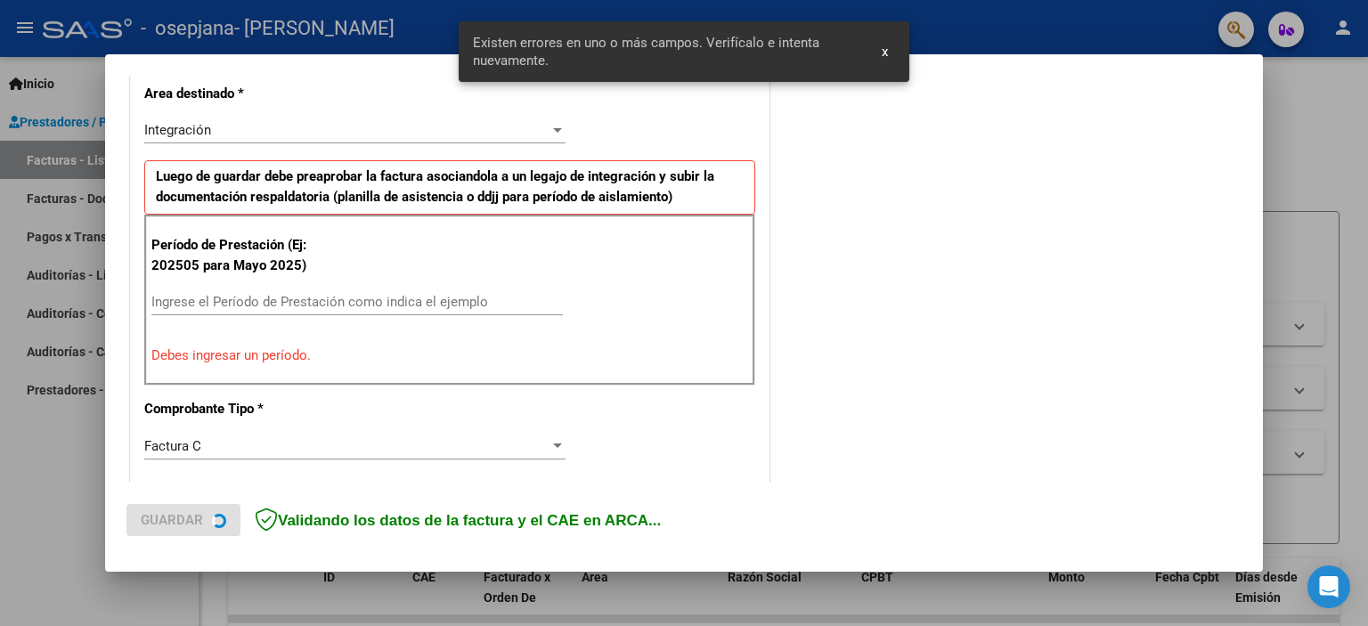
scroll to position [415, 0]
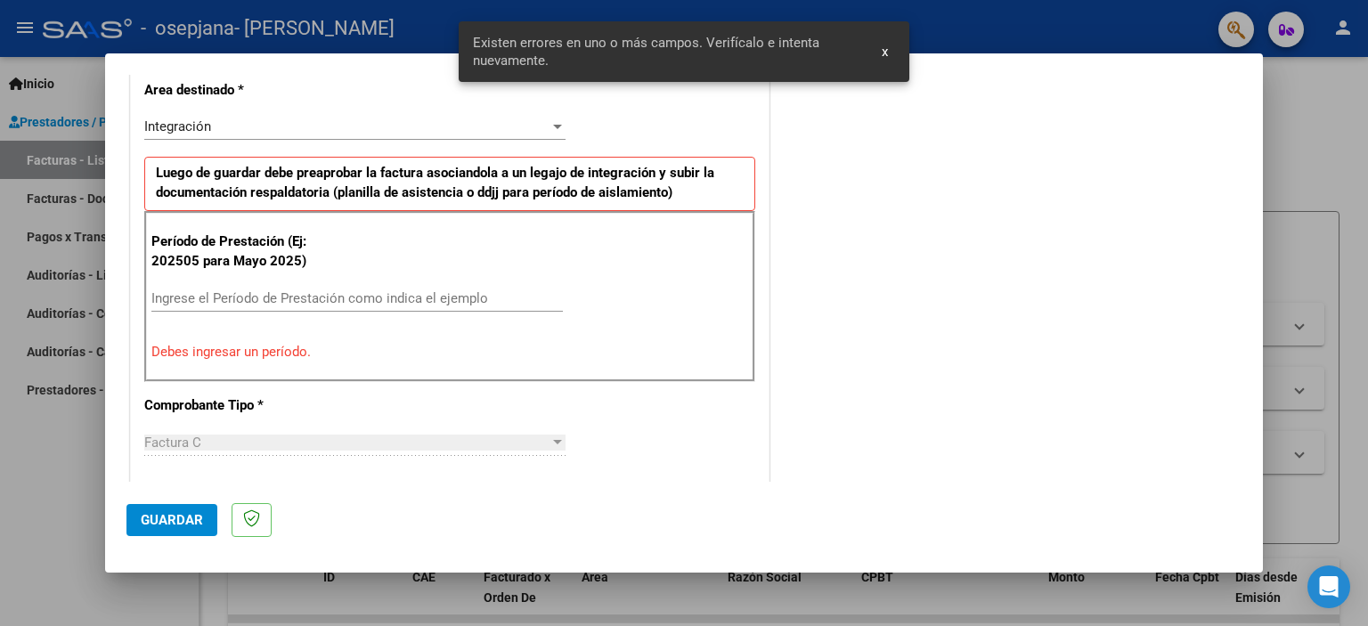
click at [297, 290] on input "Ingrese el Período de Prestación como indica el ejemplo" at bounding box center [356, 298] width 411 height 16
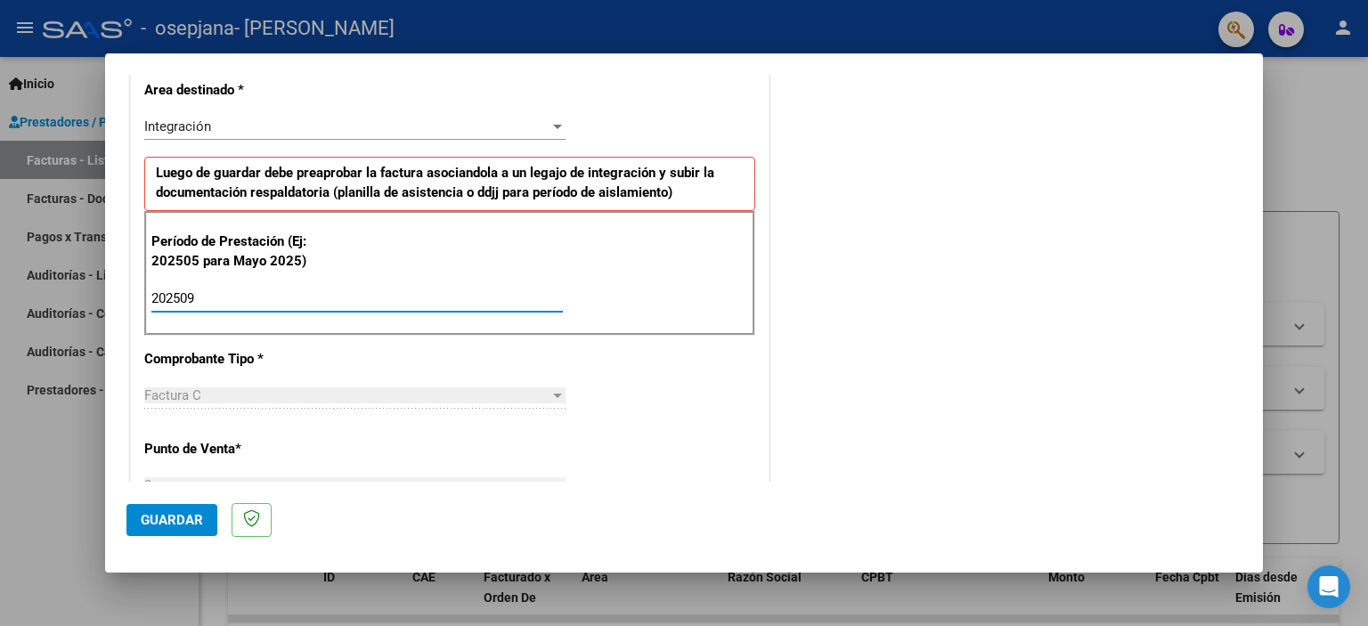
type input "202509"
click at [178, 519] on span "Guardar" at bounding box center [172, 520] width 62 height 16
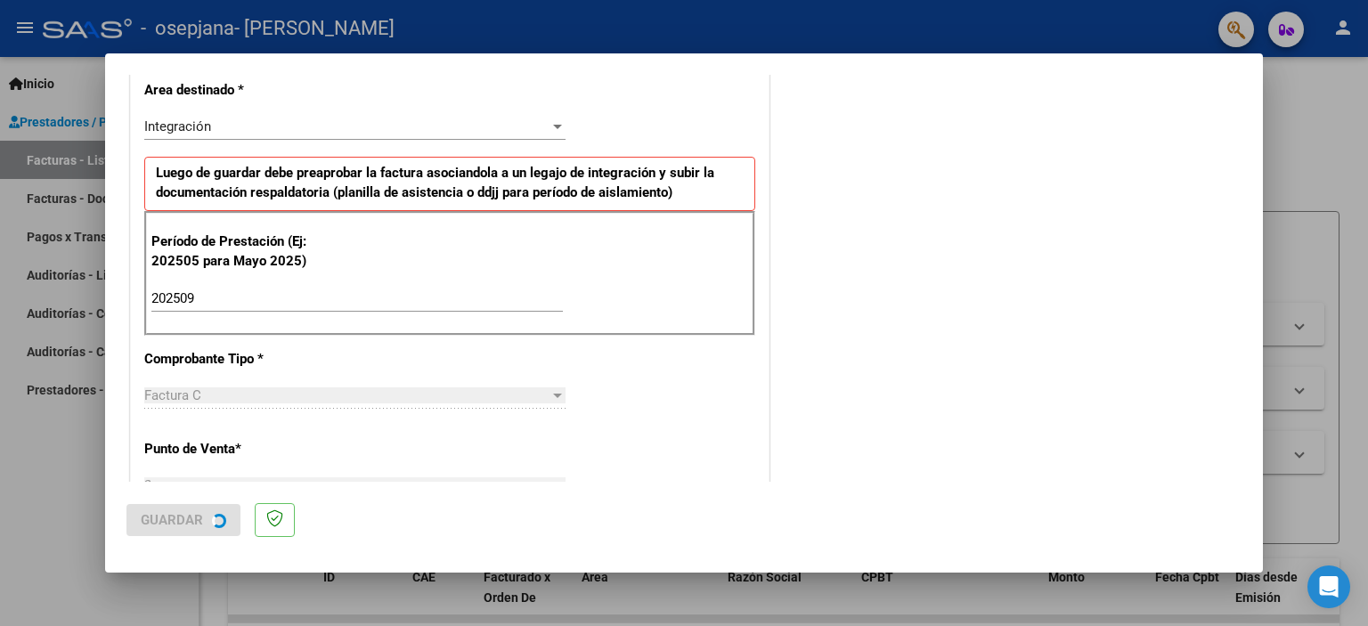
scroll to position [0, 0]
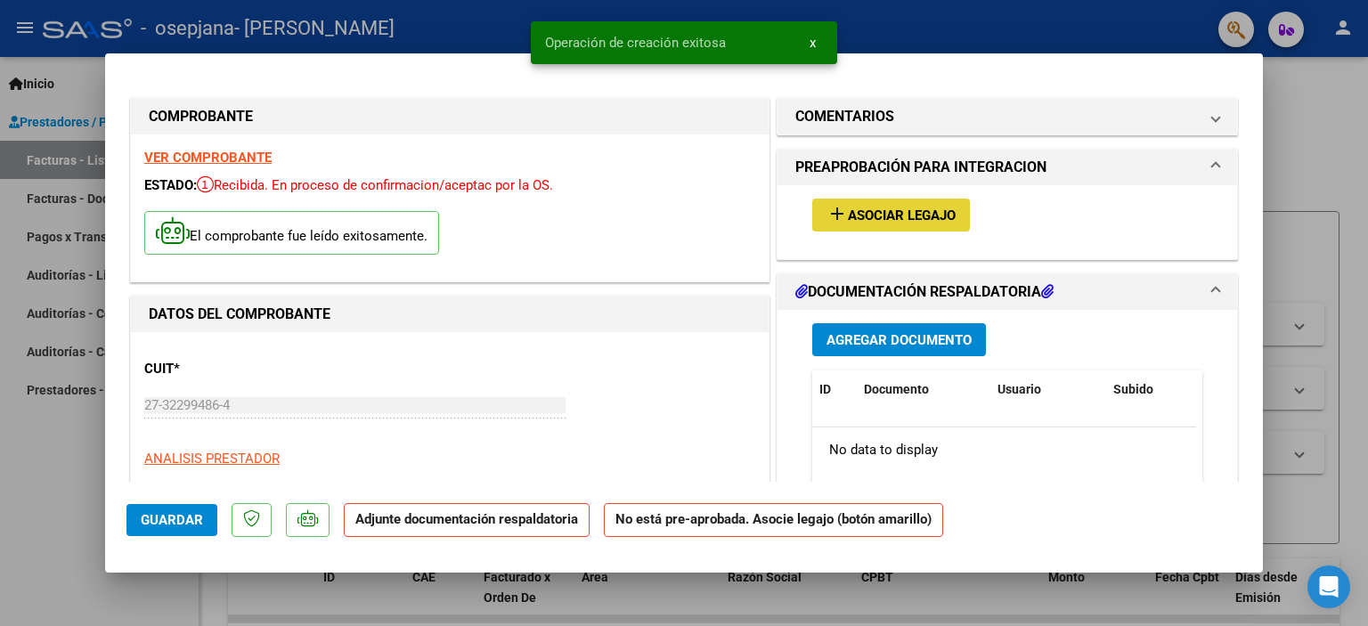
click at [886, 216] on span "Asociar Legajo" at bounding box center [902, 215] width 108 height 16
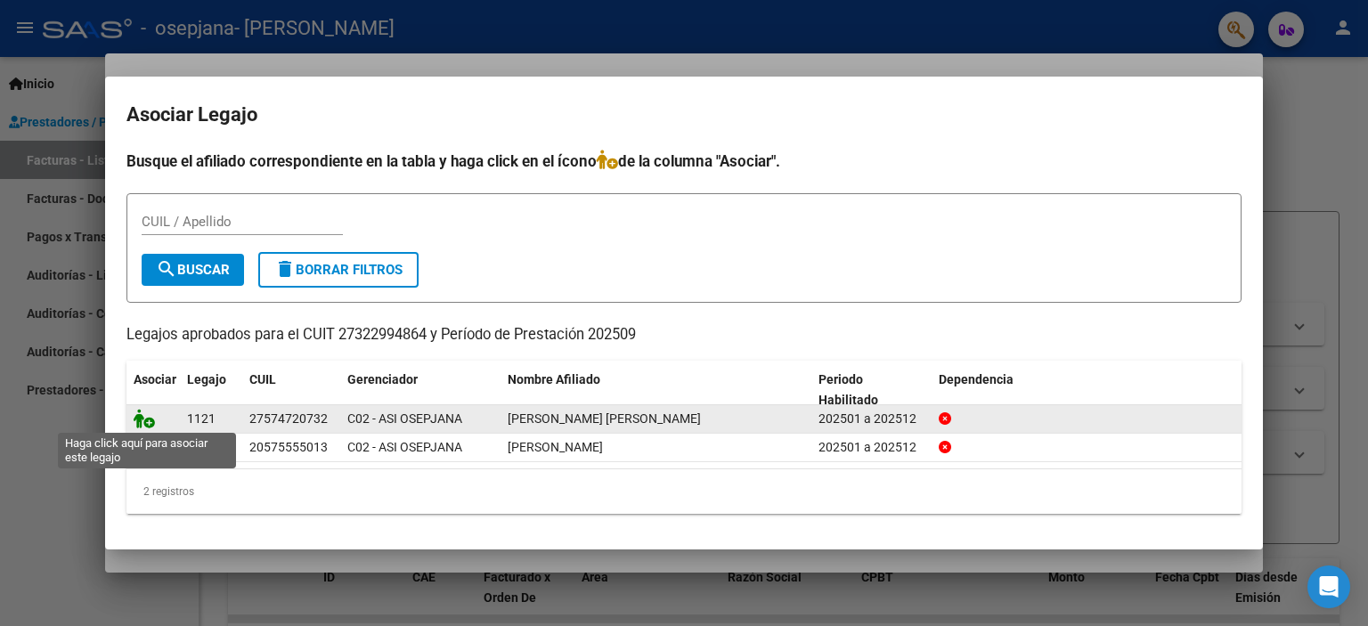
click at [141, 420] on icon at bounding box center [144, 419] width 21 height 20
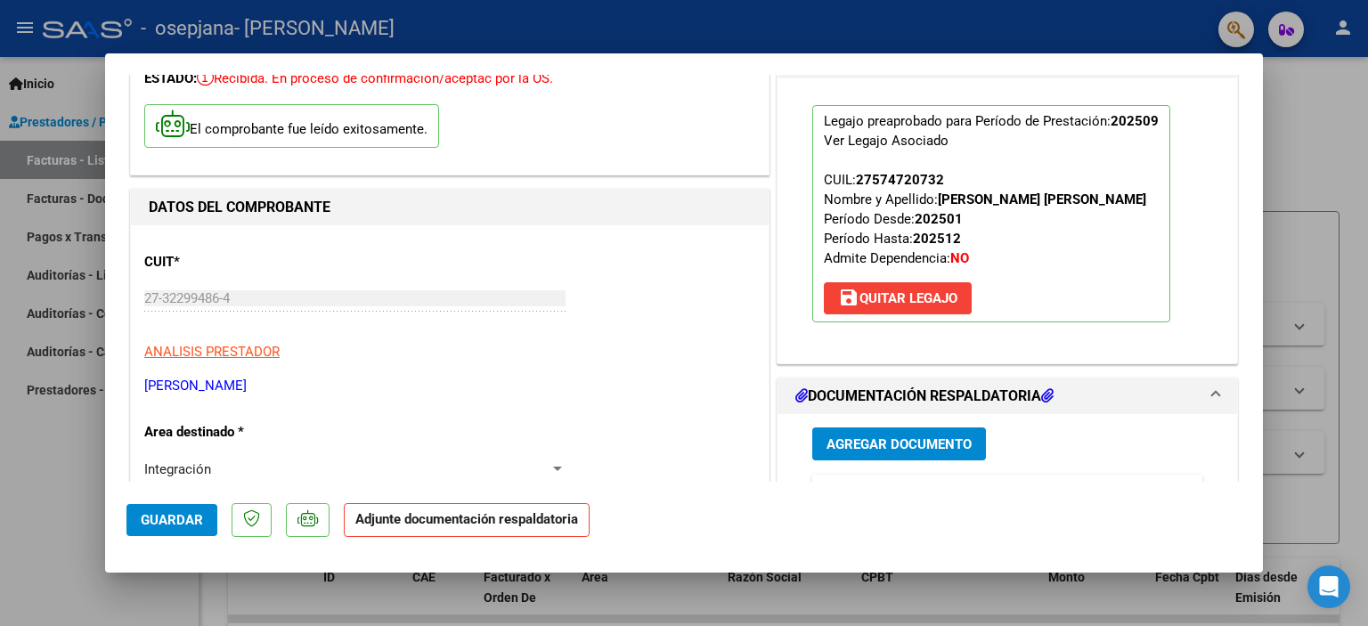
scroll to position [142, 0]
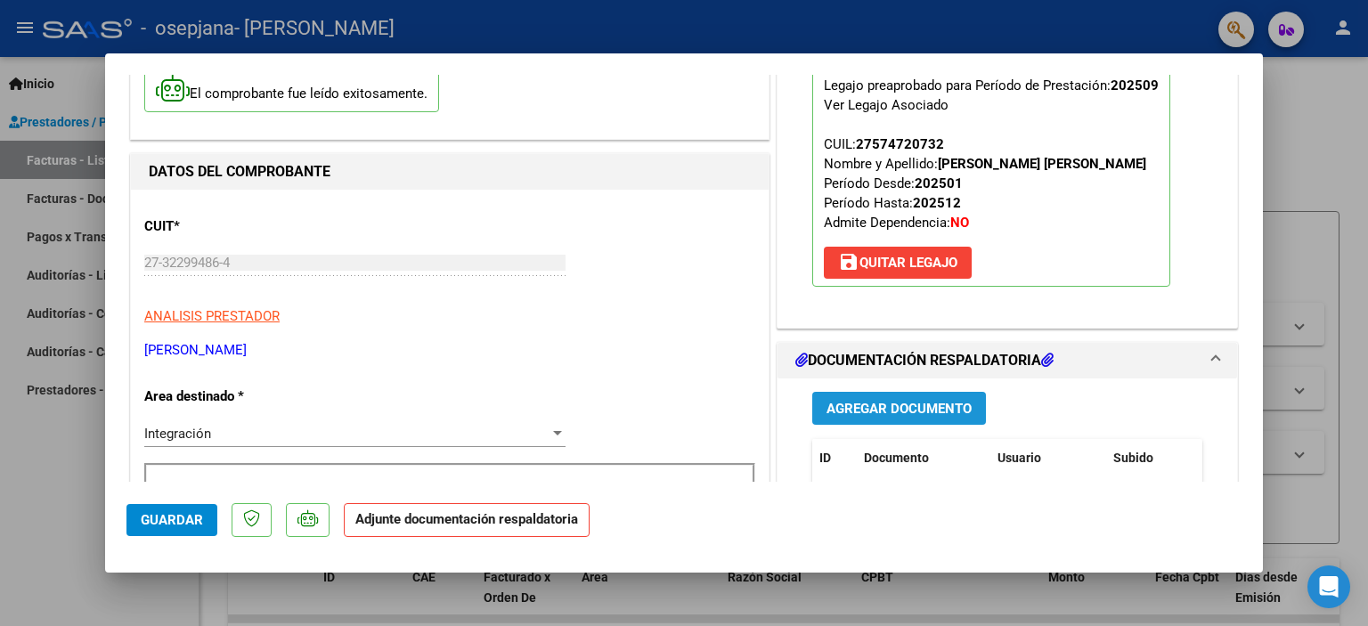
click at [941, 402] on span "Agregar Documento" at bounding box center [898, 409] width 145 height 16
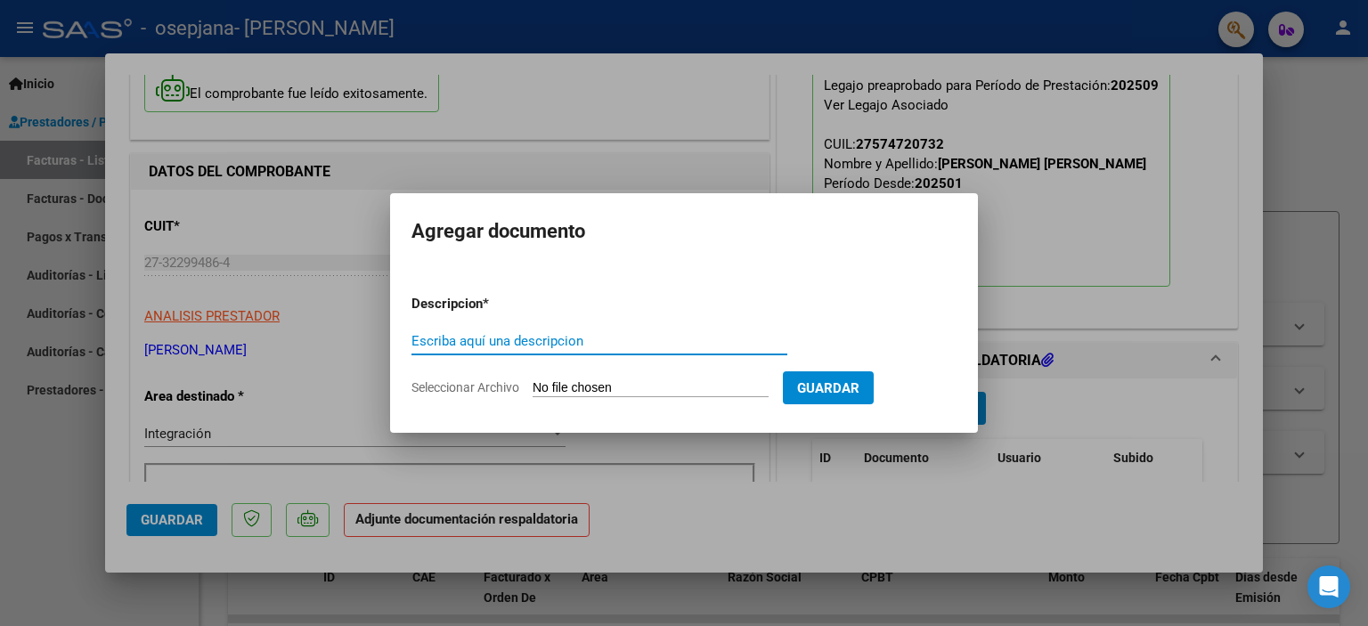
click at [591, 342] on input "Escriba aquí una descripcion" at bounding box center [599, 341] width 376 height 16
type input "planilla"
click at [662, 387] on input "Seleccionar Archivo" at bounding box center [650, 388] width 236 height 17
type input "C:\fakepath\WhatsApp Image 2025-10-10 at 19.17.42.jpeg"
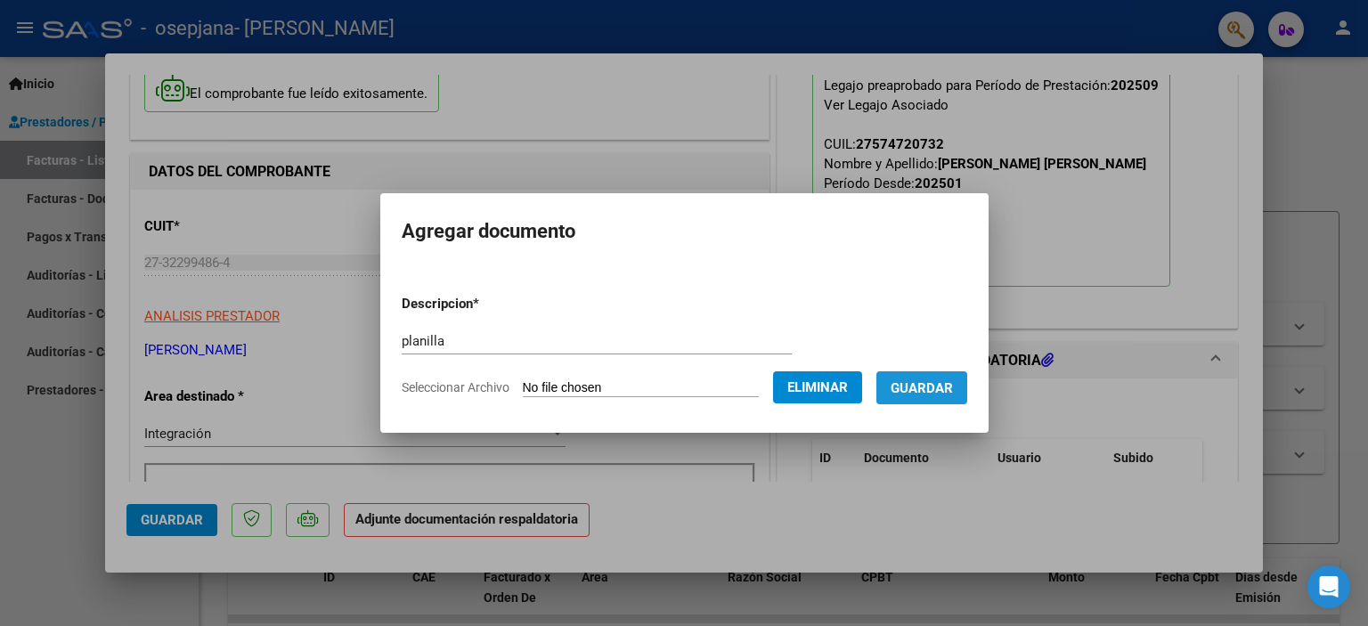
click at [953, 389] on span "Guardar" at bounding box center [921, 388] width 62 height 16
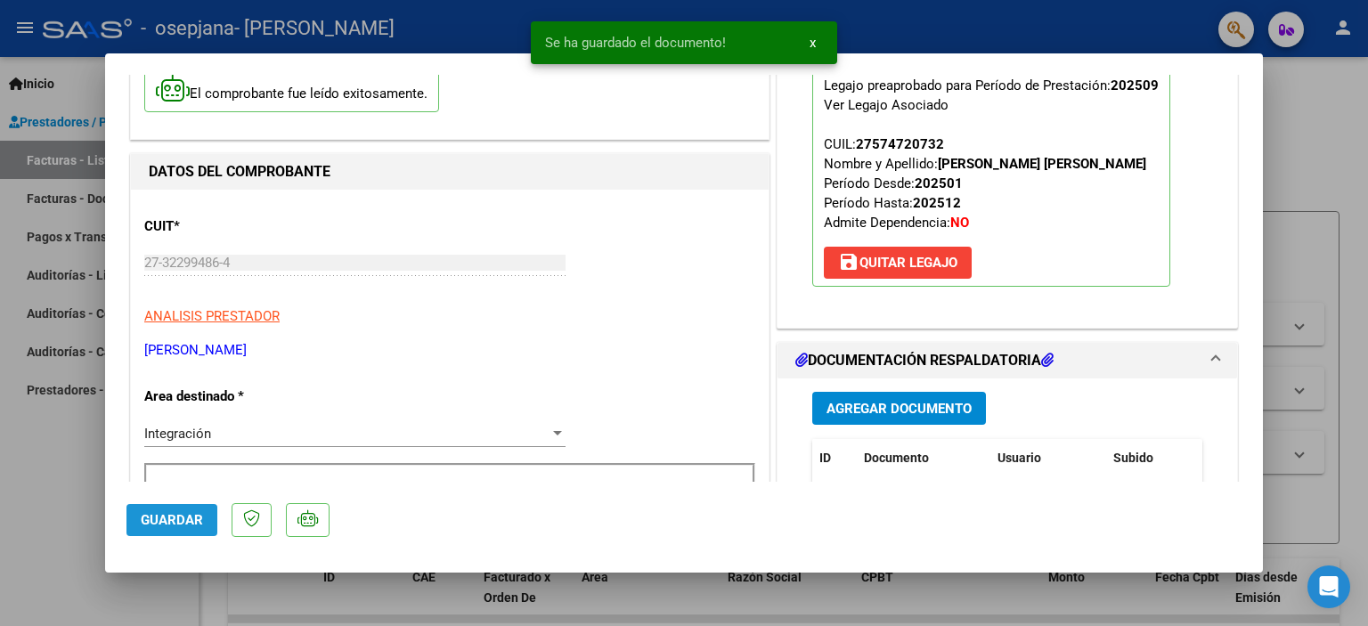
click at [166, 521] on span "Guardar" at bounding box center [172, 520] width 62 height 16
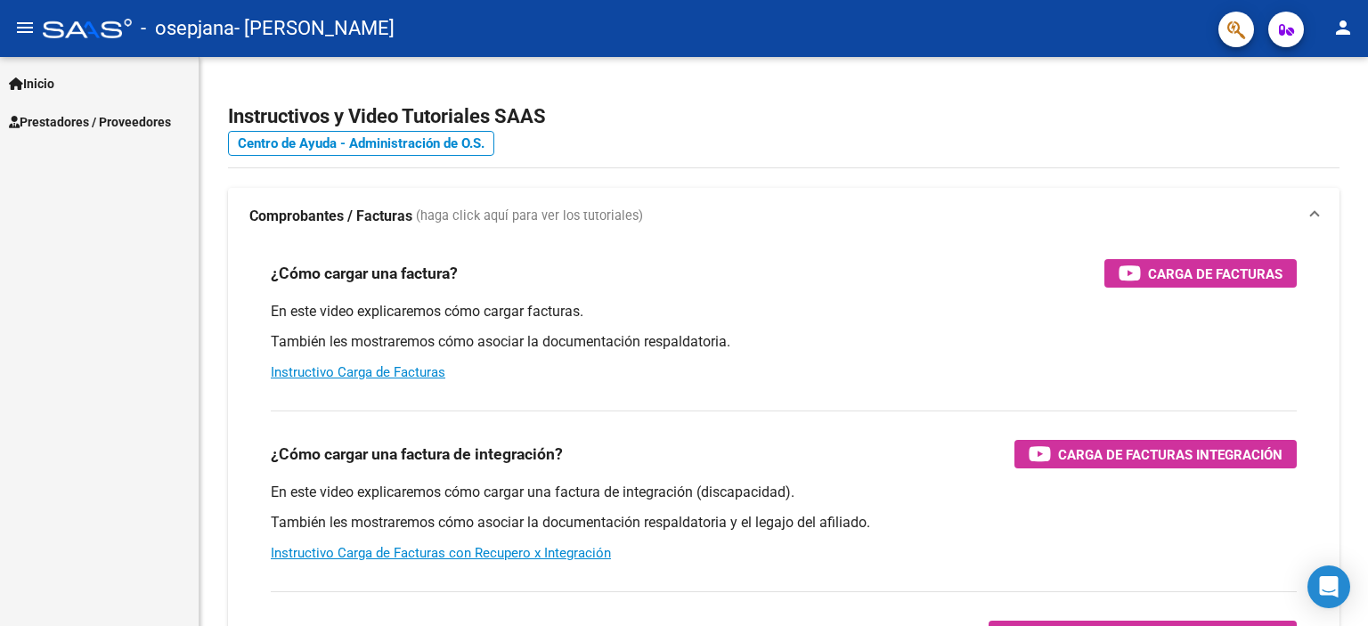
click at [157, 123] on span "Prestadores / Proveedores" at bounding box center [90, 122] width 162 height 20
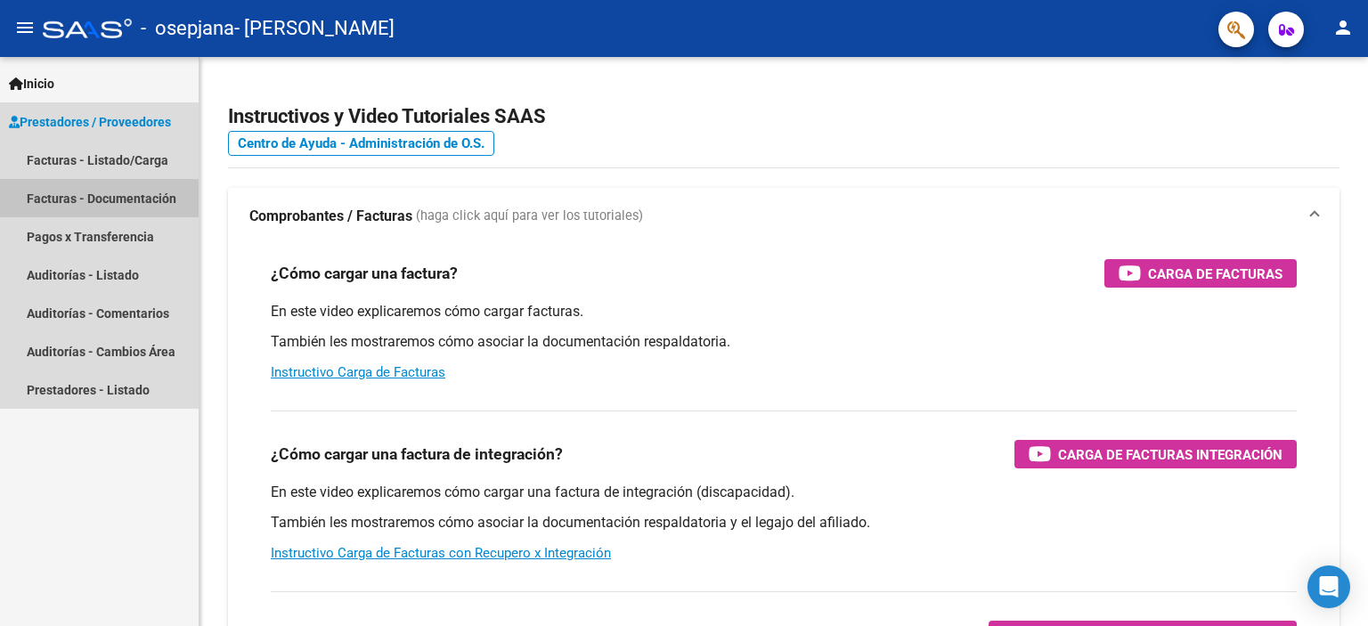
click at [156, 207] on link "Facturas - Documentación" at bounding box center [99, 198] width 199 height 38
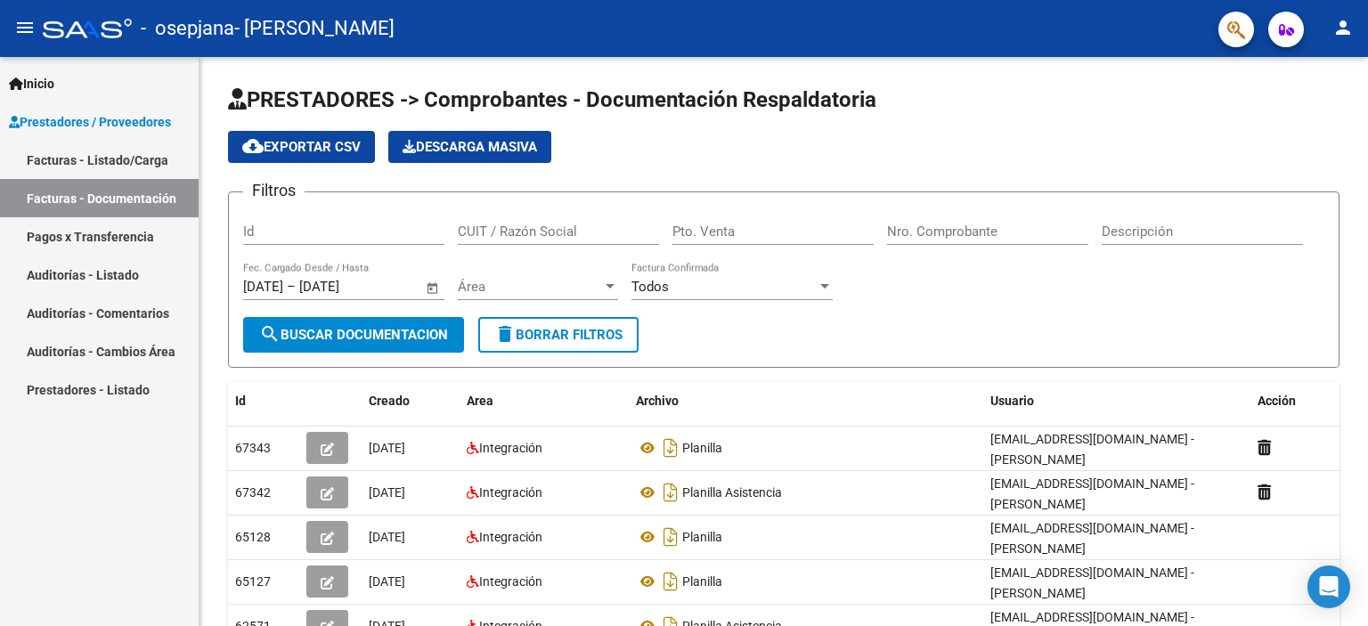
click at [96, 511] on div "Inicio Instructivos Contacto OS Prestadores / Proveedores Facturas - Listado/Ca…" at bounding box center [99, 341] width 199 height 569
click at [1367, 55] on div "menu - osepjana - RODRIGUEZ ROCIO IMELDA person Inicio Instructivos Contacto OS…" at bounding box center [684, 313] width 1368 height 626
